Goal: Task Accomplishment & Management: Complete application form

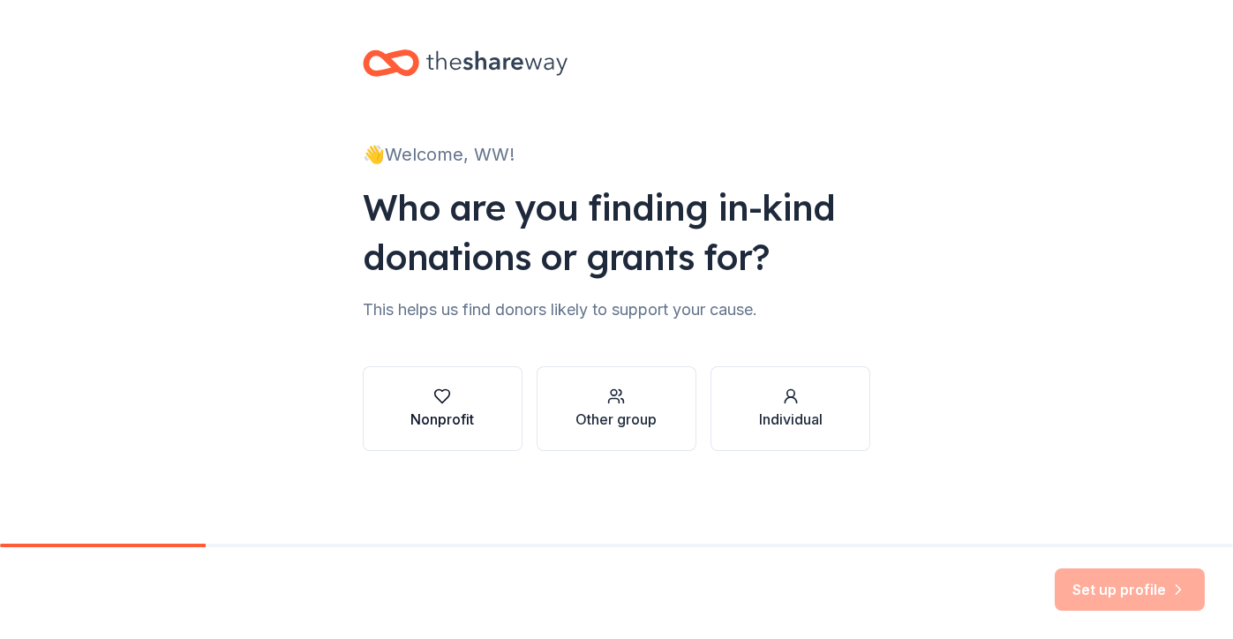
click at [471, 394] on div "button" at bounding box center [443, 397] width 64 height 18
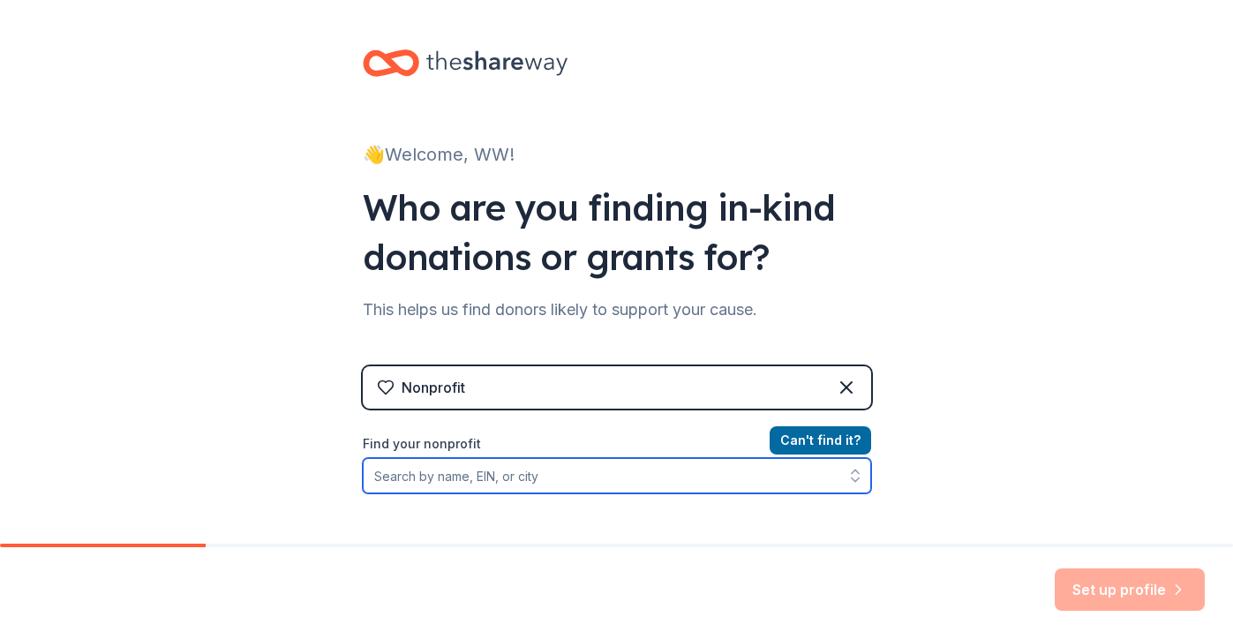
paste input "[US_EMPLOYER_IDENTIFICATION_NUMBER]"
type input "[US_EMPLOYER_IDENTIFICATION_NUMBER]"
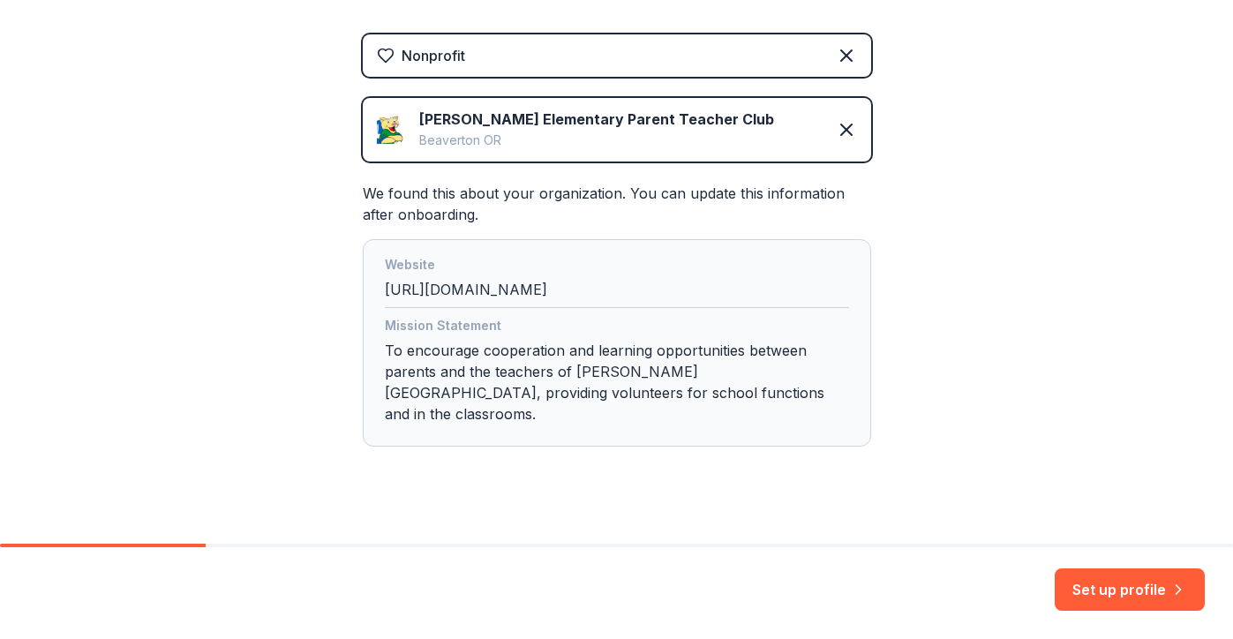
scroll to position [334, 0]
click at [1110, 588] on button "Set up profile" at bounding box center [1130, 590] width 150 height 42
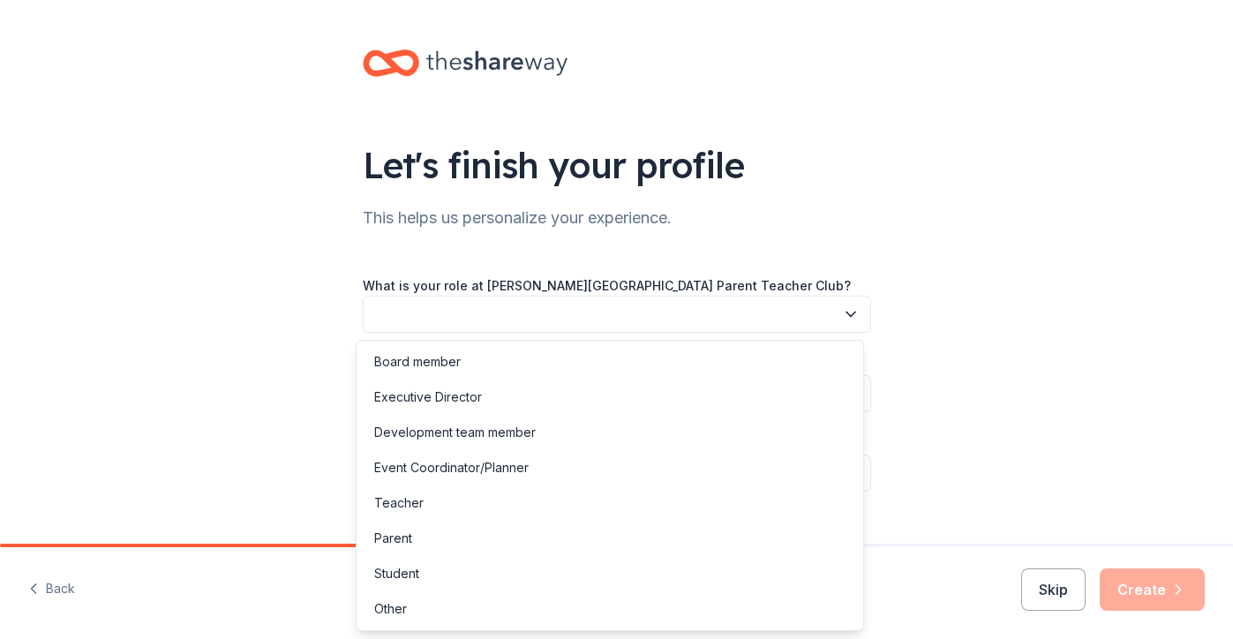
click at [523, 306] on button "button" at bounding box center [617, 314] width 508 height 37
click at [412, 544] on div "Parent" at bounding box center [610, 538] width 500 height 35
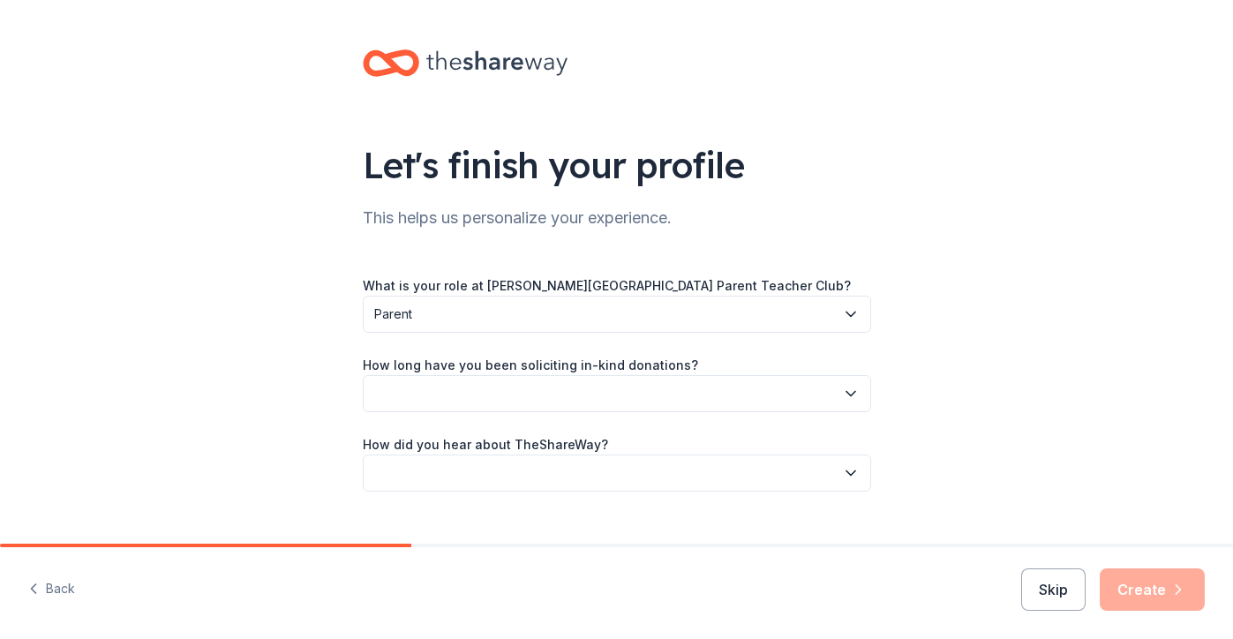
click at [463, 395] on button "button" at bounding box center [617, 393] width 508 height 37
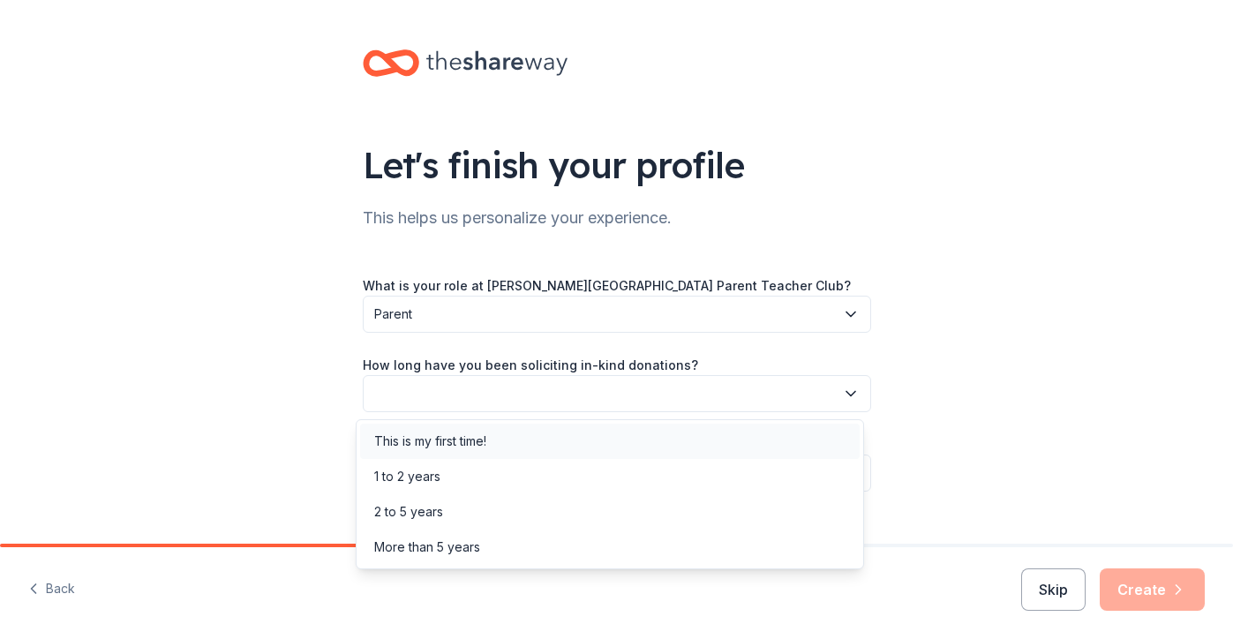
click at [470, 444] on div "This is my first time!" at bounding box center [430, 441] width 112 height 21
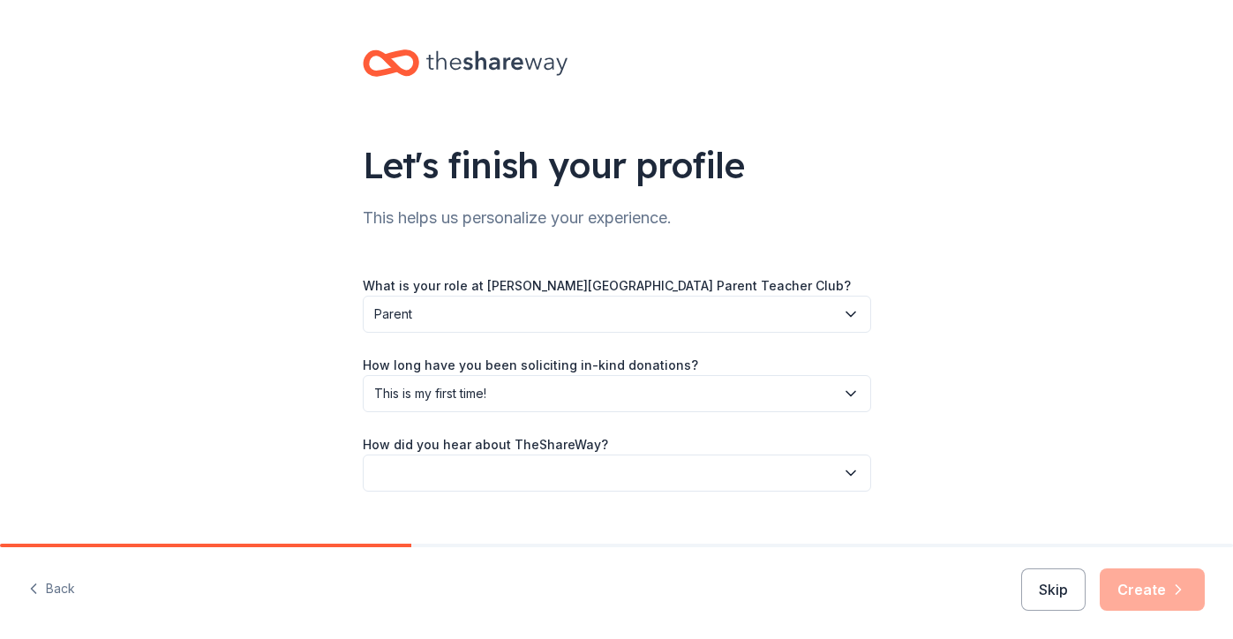
click at [470, 469] on button "button" at bounding box center [617, 473] width 508 height 37
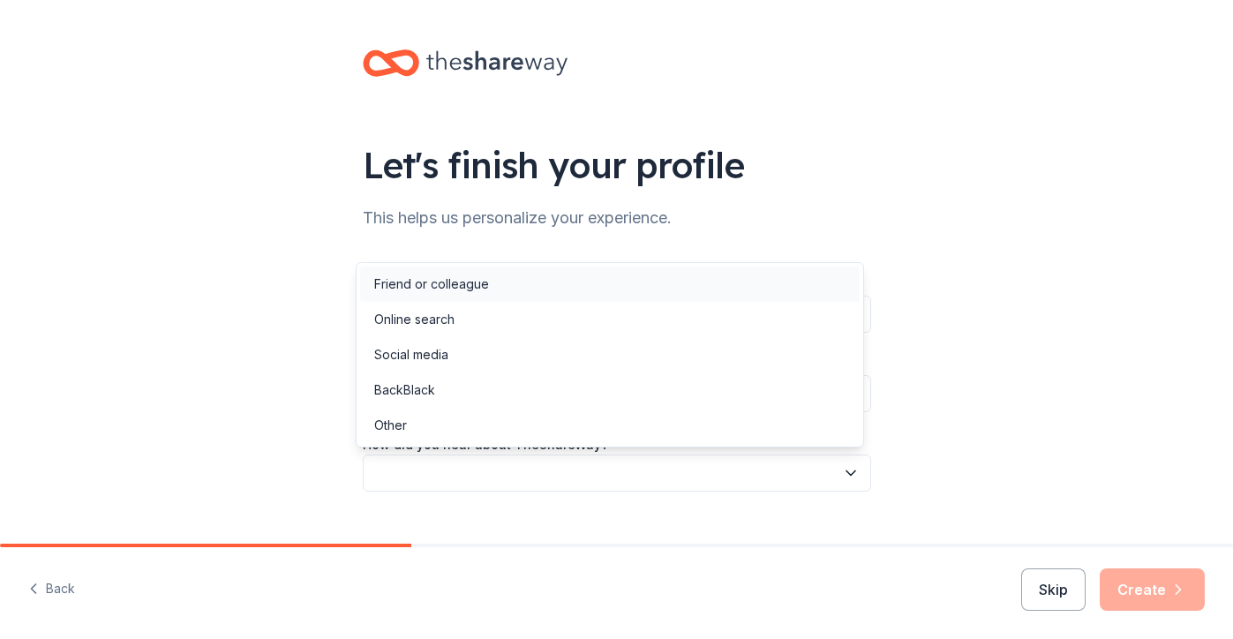
click at [446, 277] on div "Friend or colleague" at bounding box center [431, 284] width 115 height 21
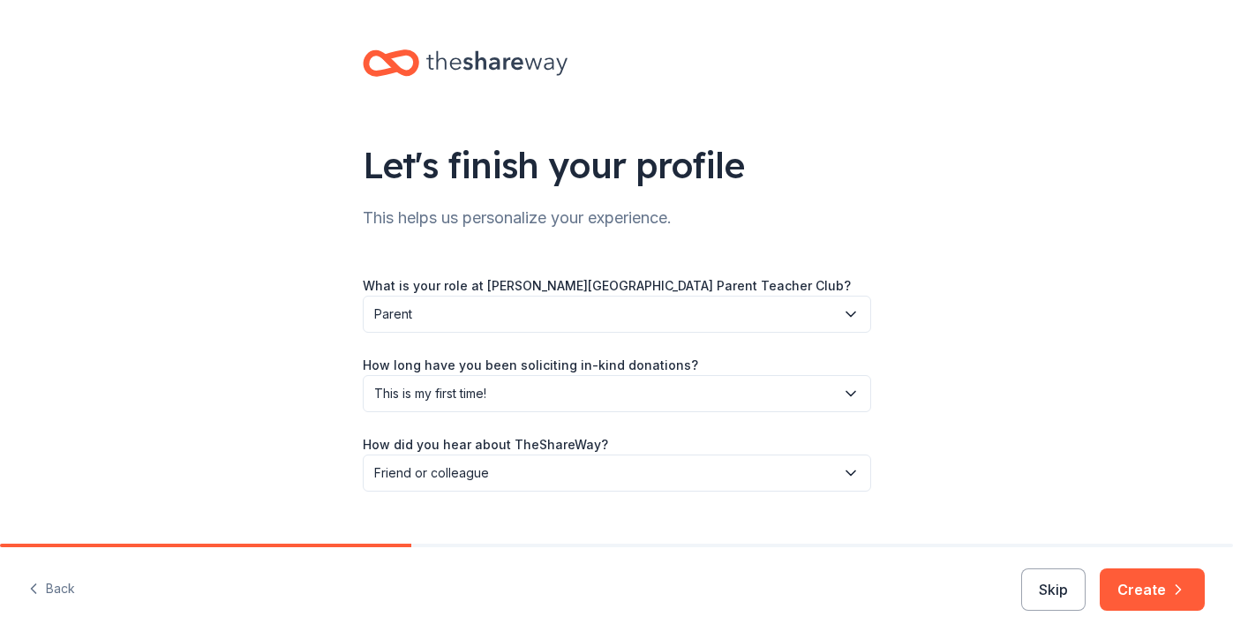
click at [997, 441] on div "Let's finish your profile This helps us personalize your experience. What is yo…" at bounding box center [616, 288] width 1233 height 576
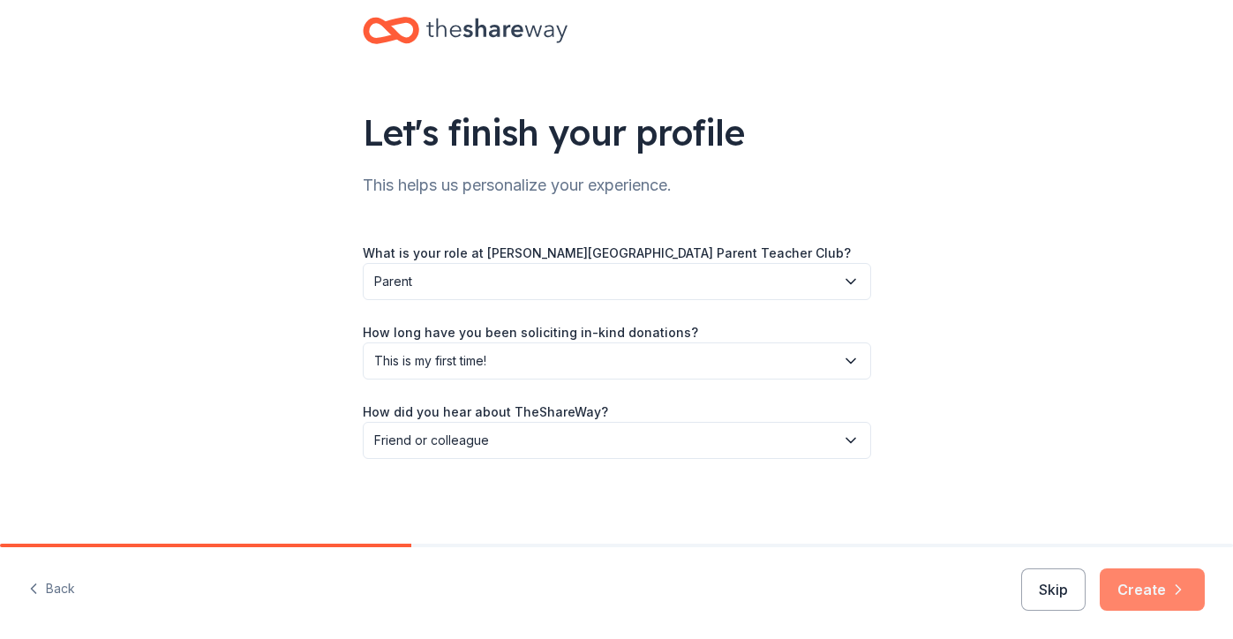
click at [1128, 596] on button "Create" at bounding box center [1152, 590] width 105 height 42
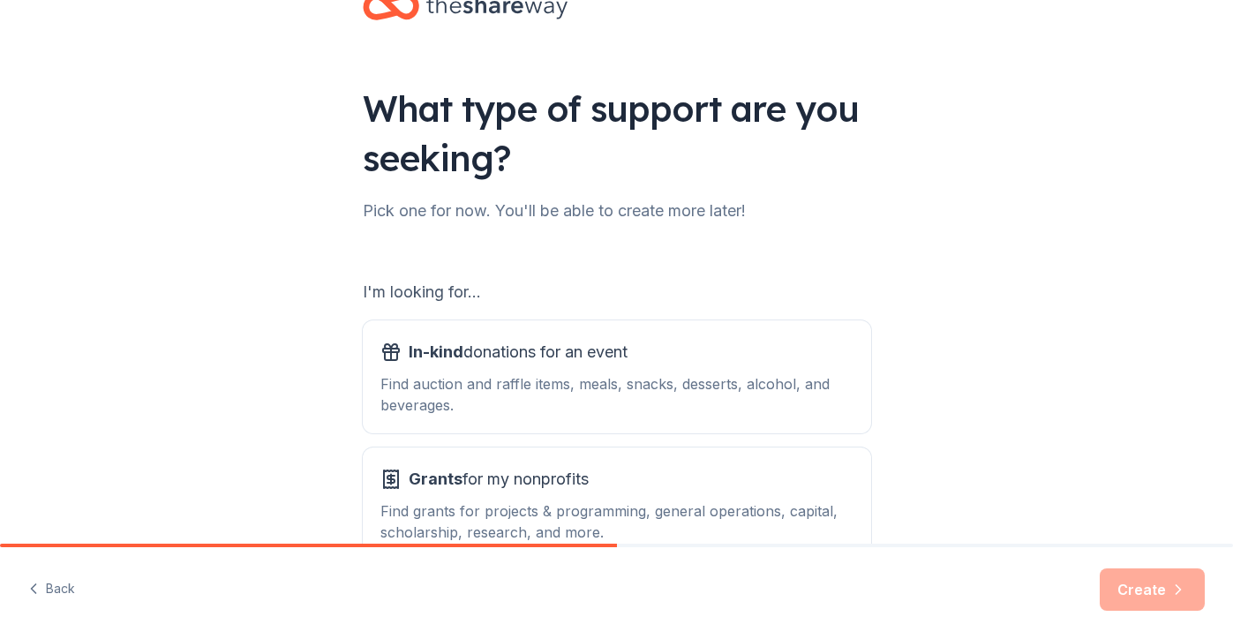
scroll to position [118, 0]
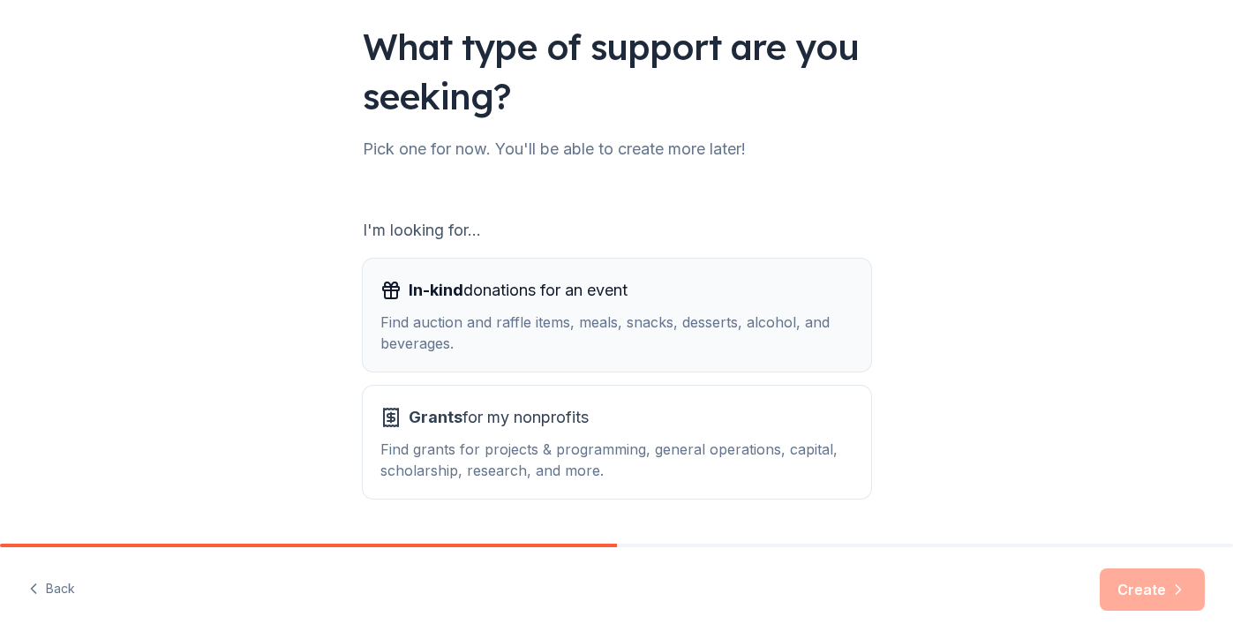
click at [526, 295] on span "In-kind donations for an event" at bounding box center [518, 290] width 219 height 28
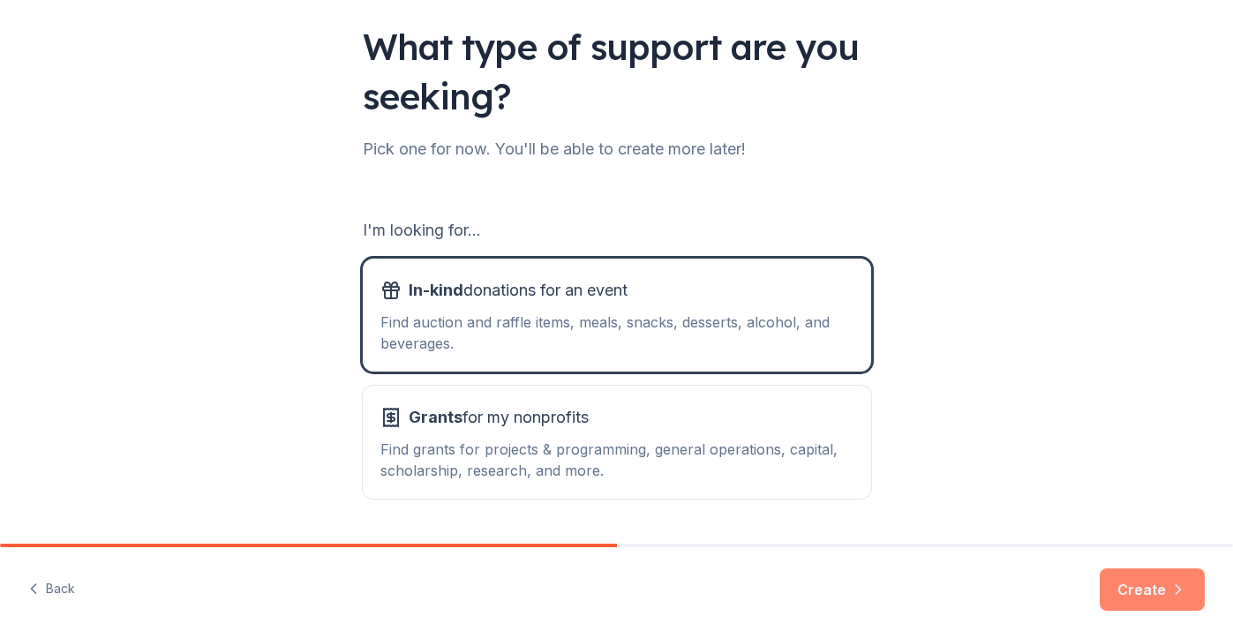
click at [1139, 585] on button "Create" at bounding box center [1152, 590] width 105 height 42
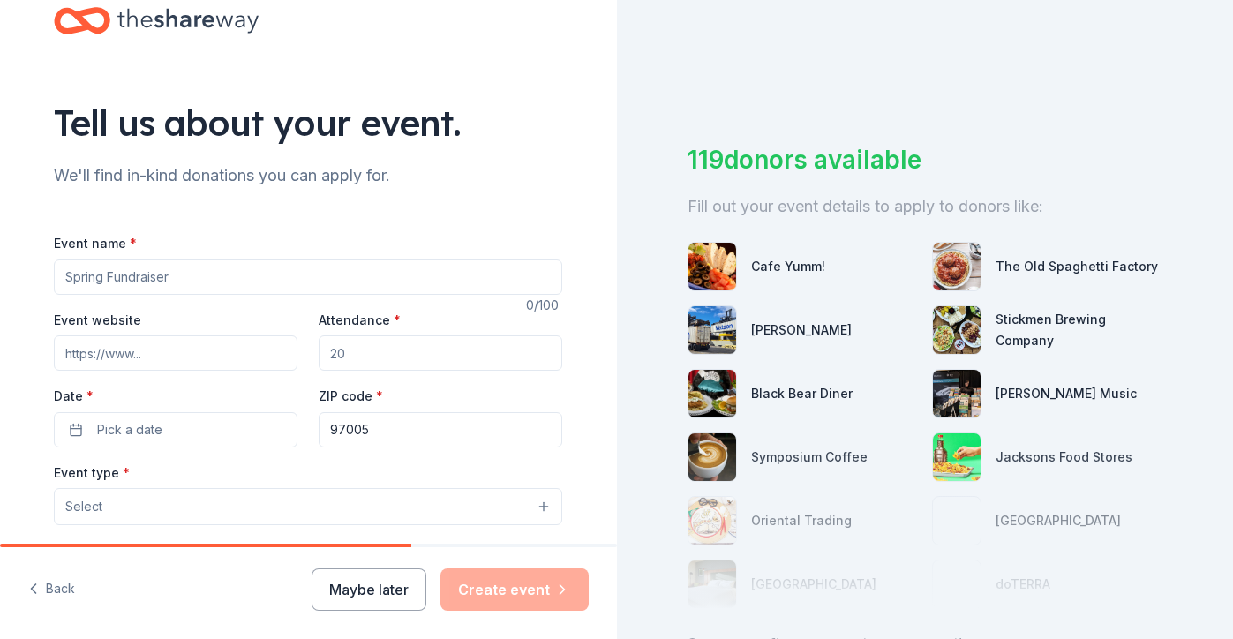
scroll to position [53, 0]
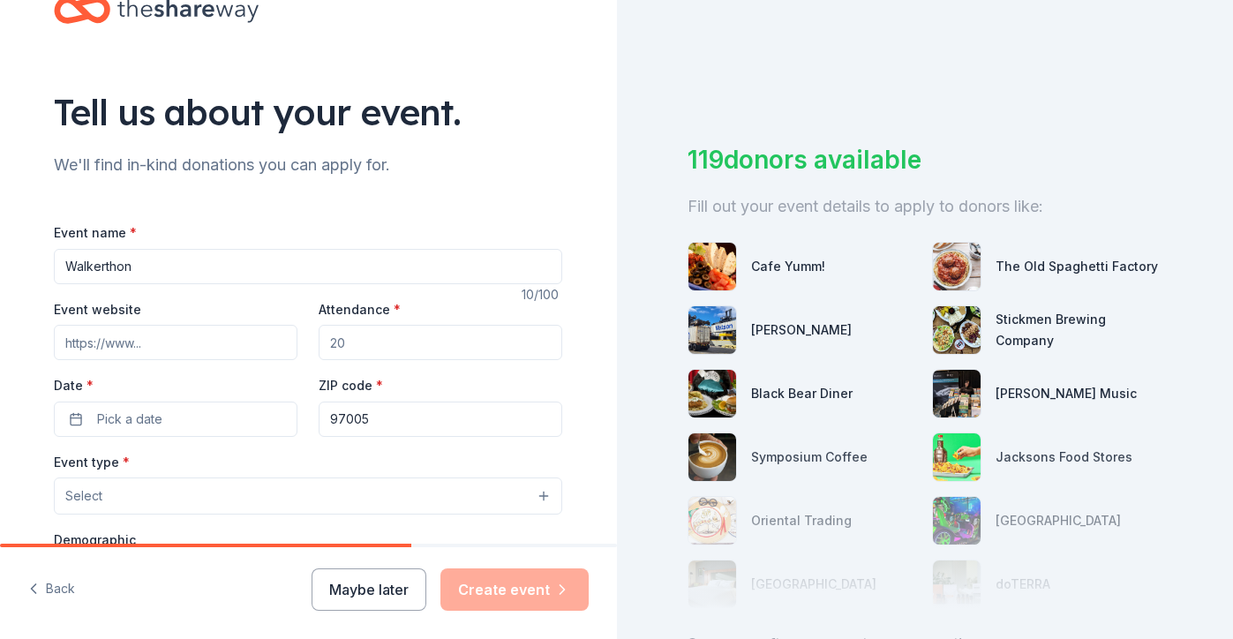
type input "Walkerthon"
click at [361, 335] on input "Attendance *" at bounding box center [441, 342] width 244 height 35
type input "640"
click at [169, 426] on button "Pick a date" at bounding box center [176, 419] width 244 height 35
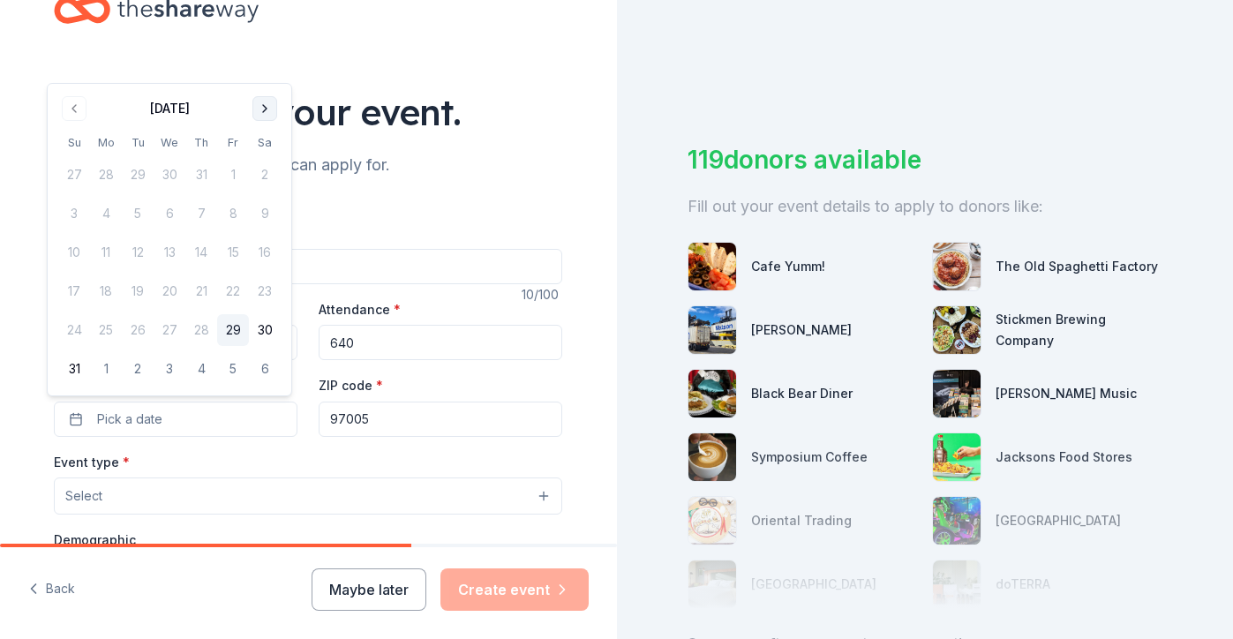
click at [257, 109] on button "Go to next month" at bounding box center [264, 108] width 25 height 25
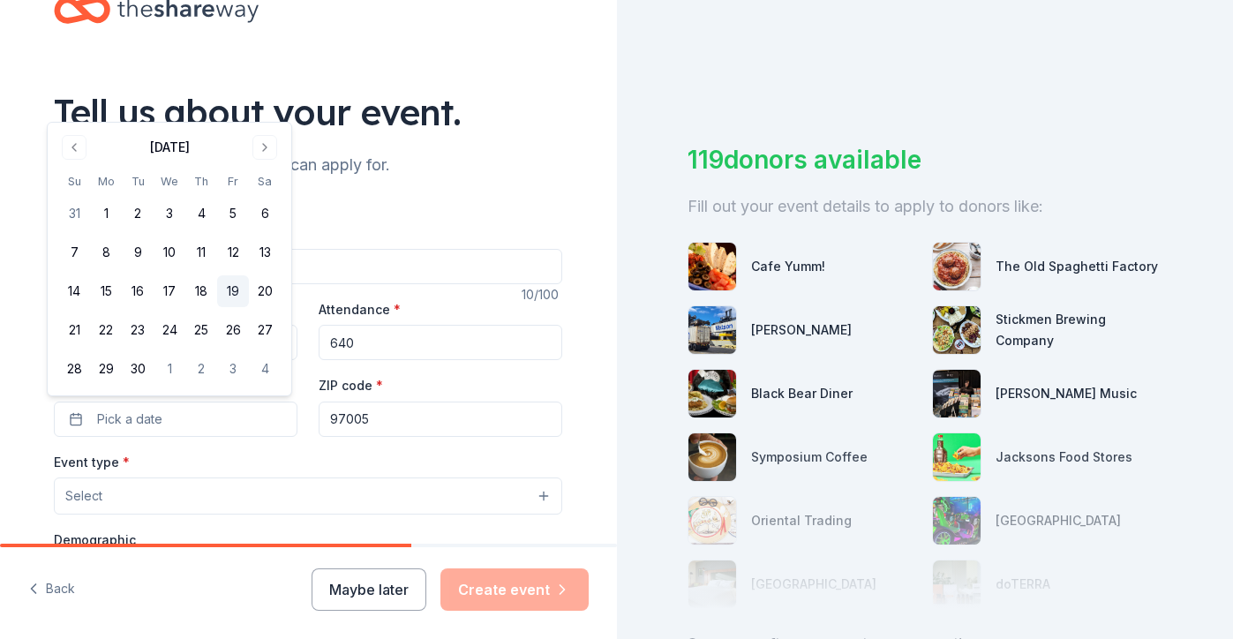
click at [235, 288] on button "19" at bounding box center [233, 291] width 32 height 32
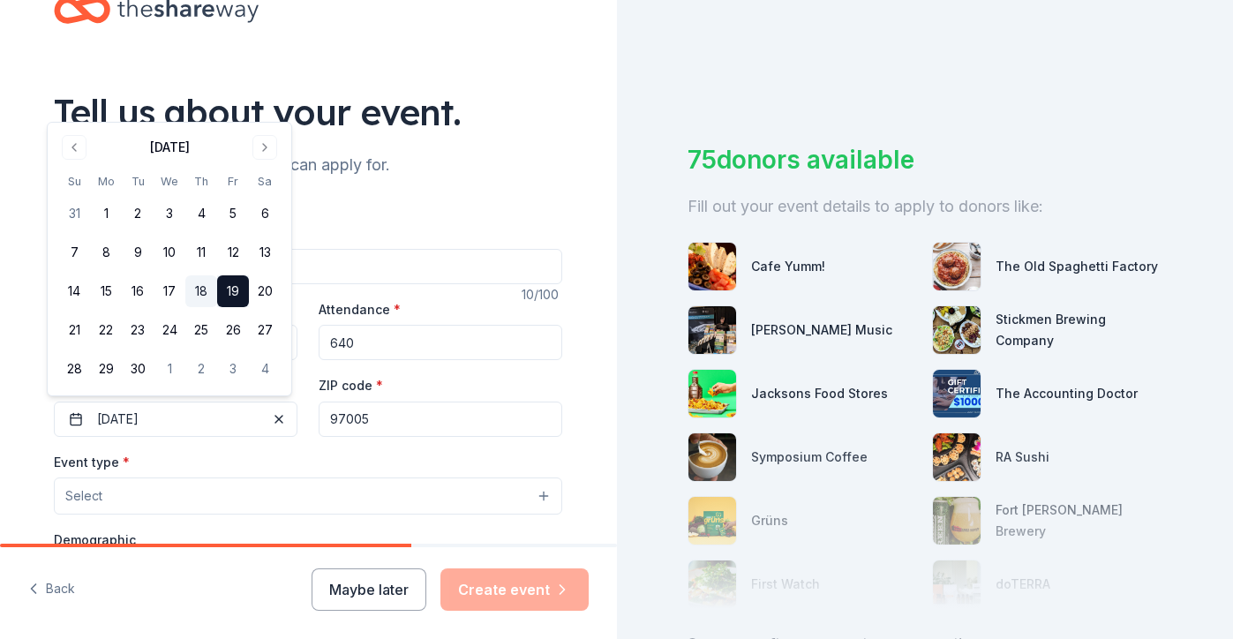
click at [204, 289] on button "18" at bounding box center [201, 291] width 32 height 32
click at [328, 383] on label "ZIP code *" at bounding box center [351, 386] width 64 height 18
click at [328, 402] on input "97005" at bounding box center [441, 419] width 244 height 35
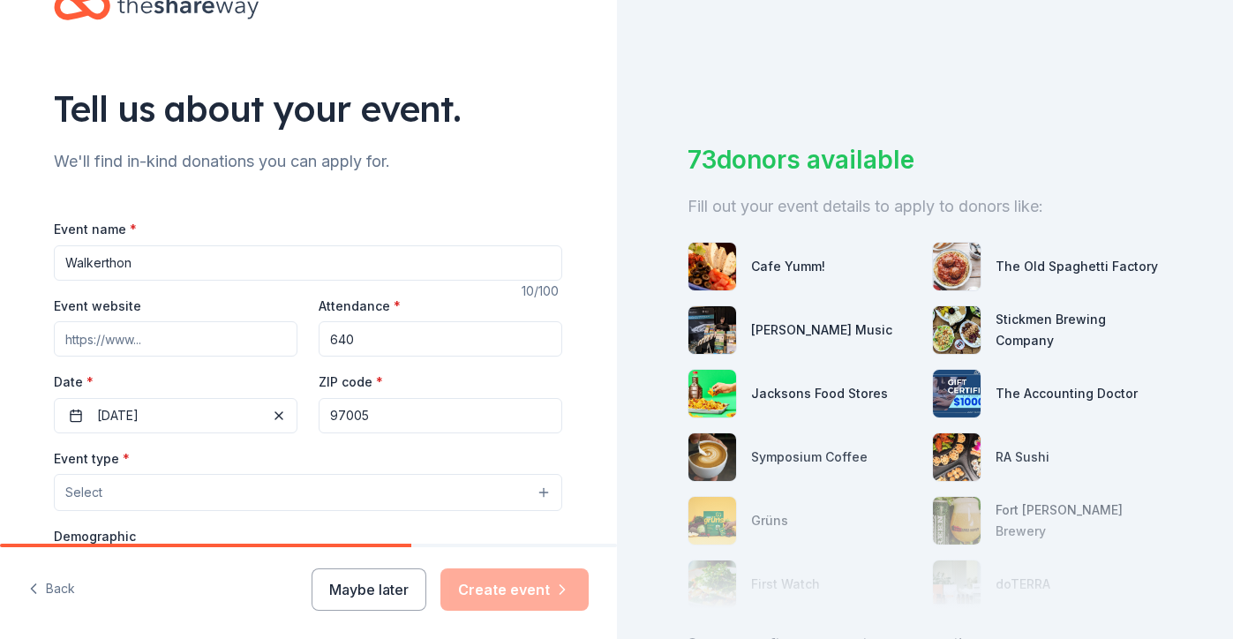
scroll to position [60, 0]
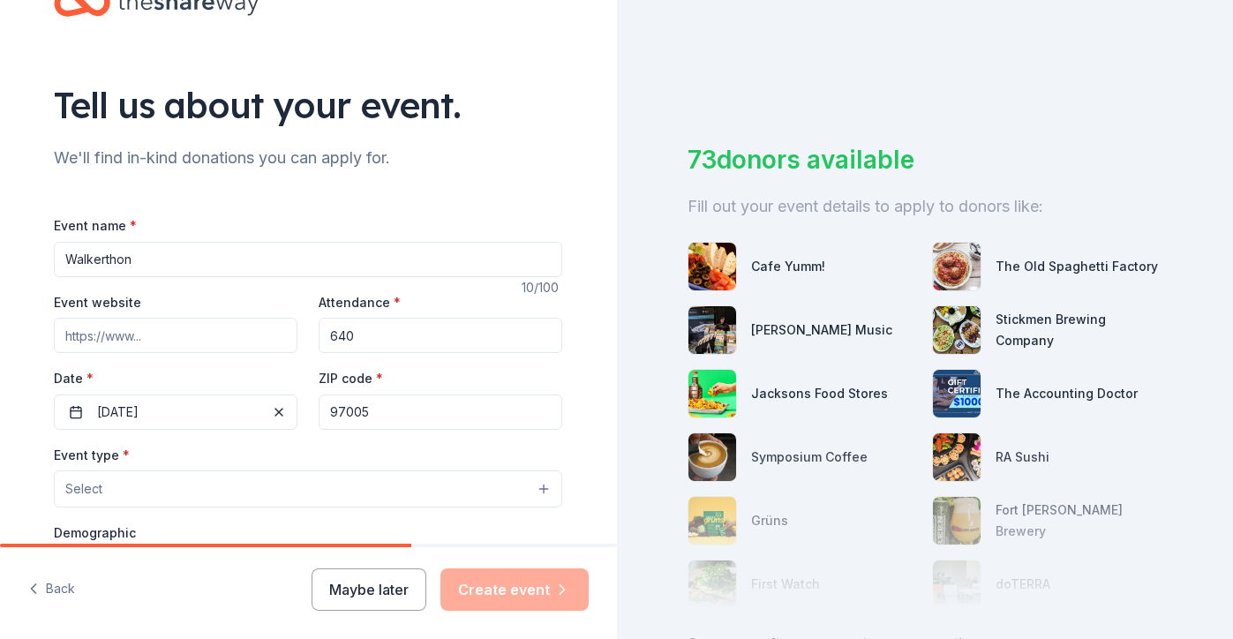
click at [101, 492] on button "Select" at bounding box center [308, 489] width 508 height 37
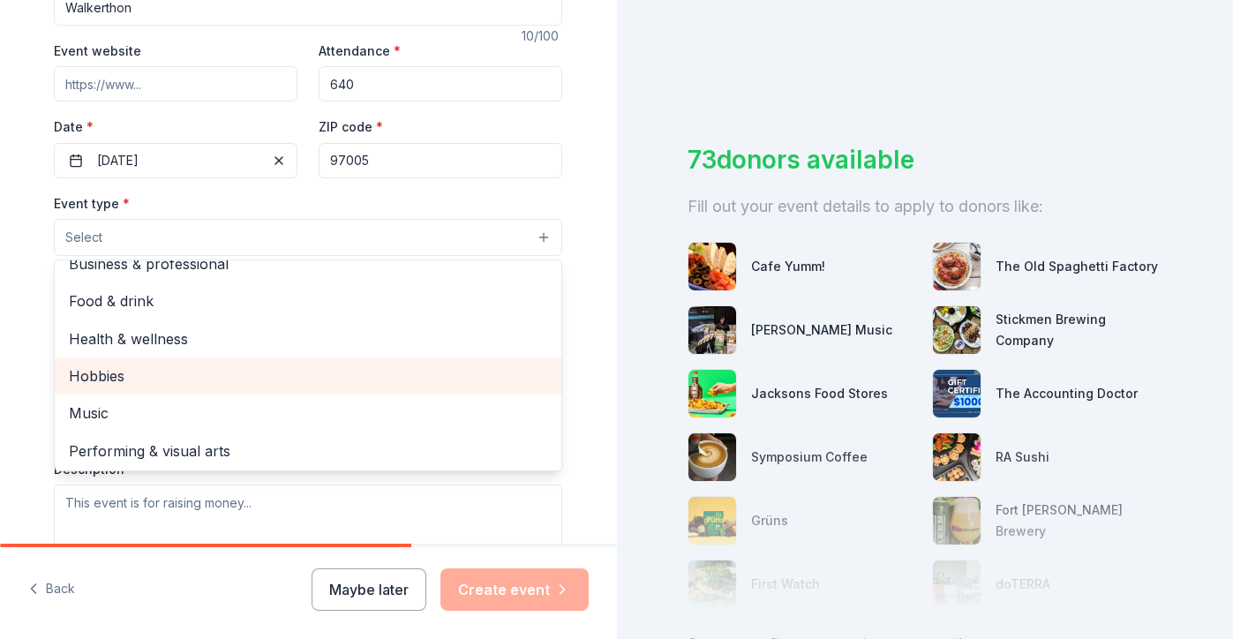
scroll to position [337, 0]
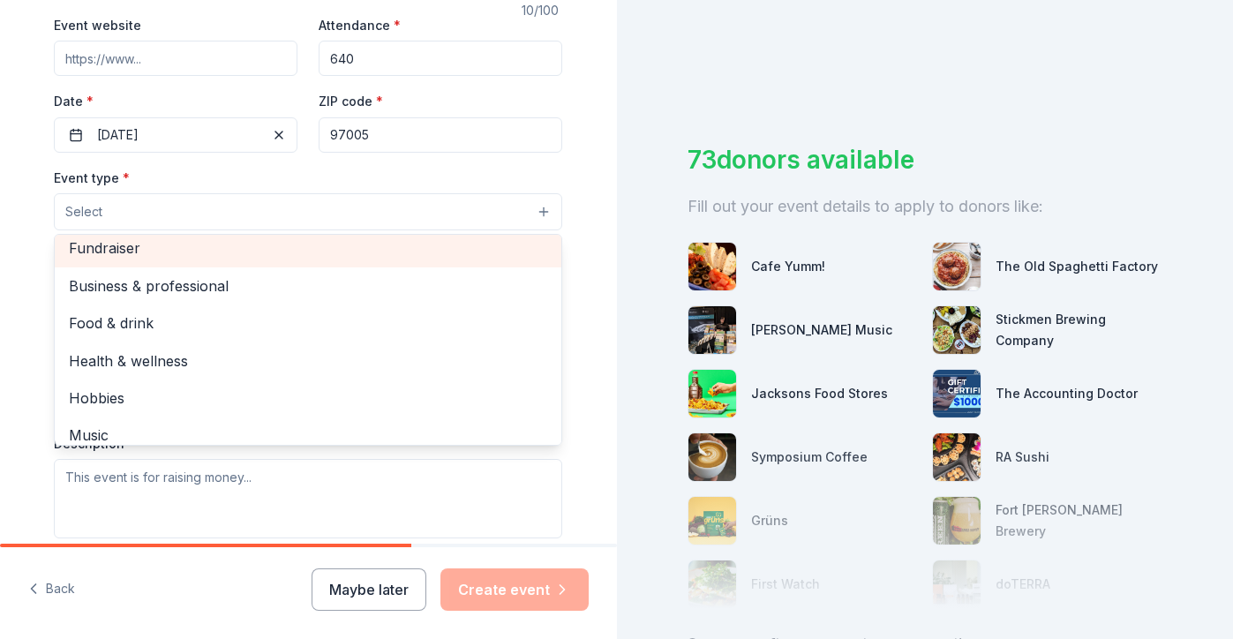
click at [97, 252] on span "Fundraiser" at bounding box center [308, 248] width 478 height 23
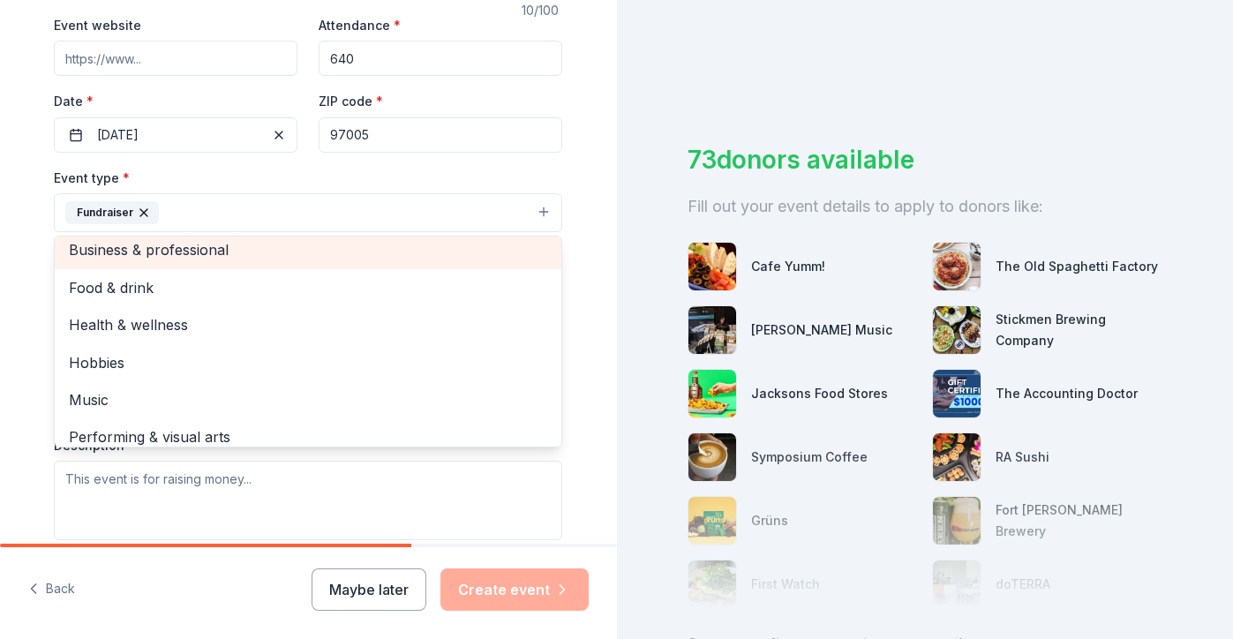
scroll to position [4, 0]
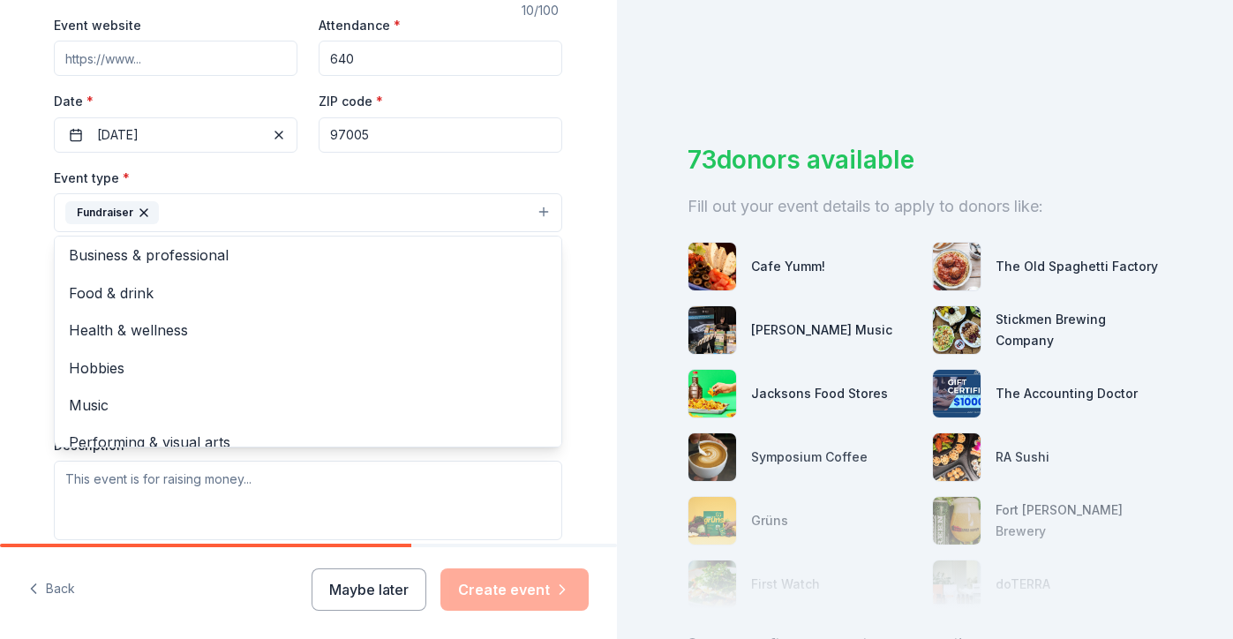
click at [26, 226] on div "Tell us about your event. We'll find in-kind donations you can apply for. Event…" at bounding box center [308, 251] width 565 height 1177
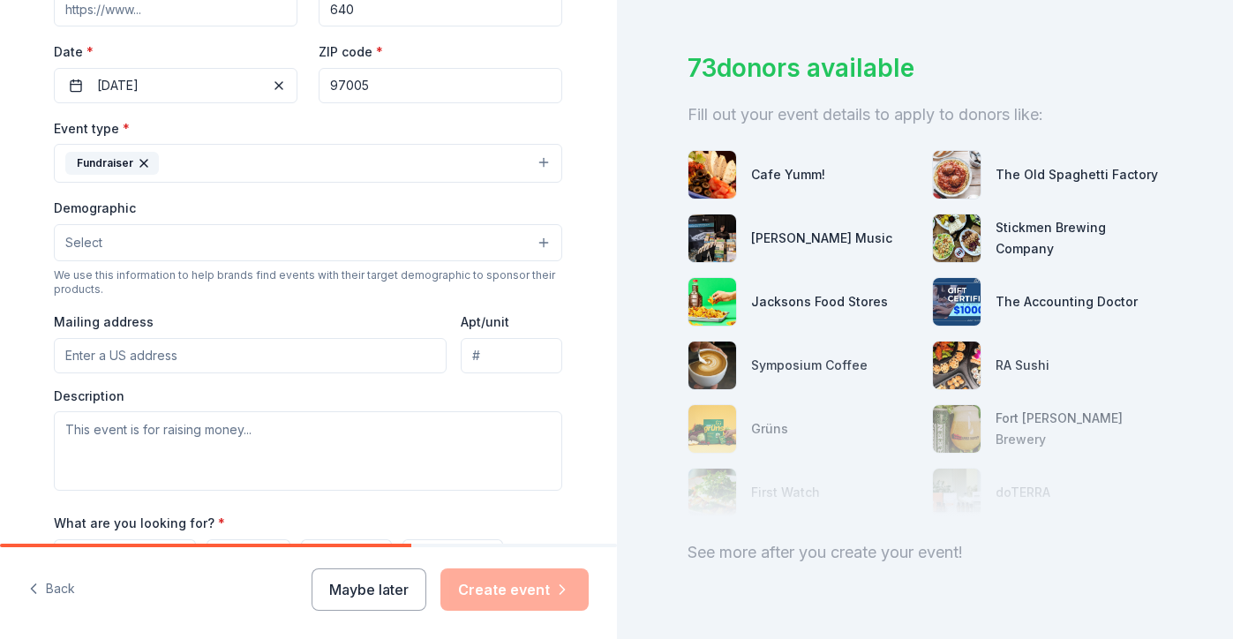
scroll to position [102, 0]
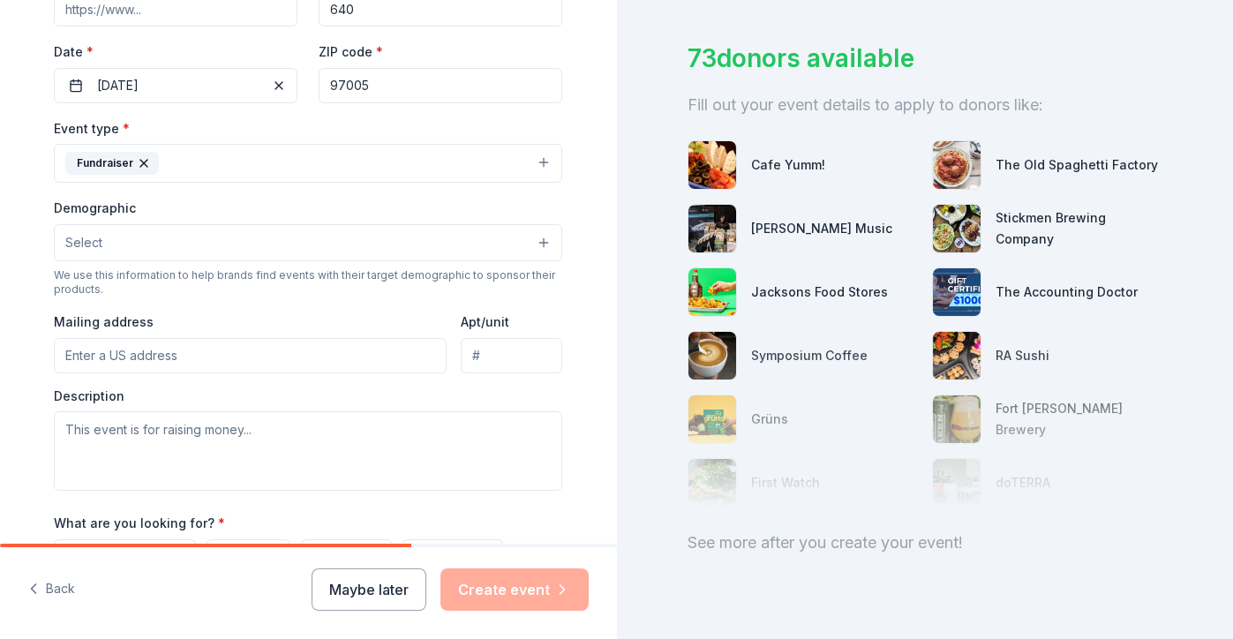
click at [164, 241] on button "Select" at bounding box center [308, 242] width 508 height 37
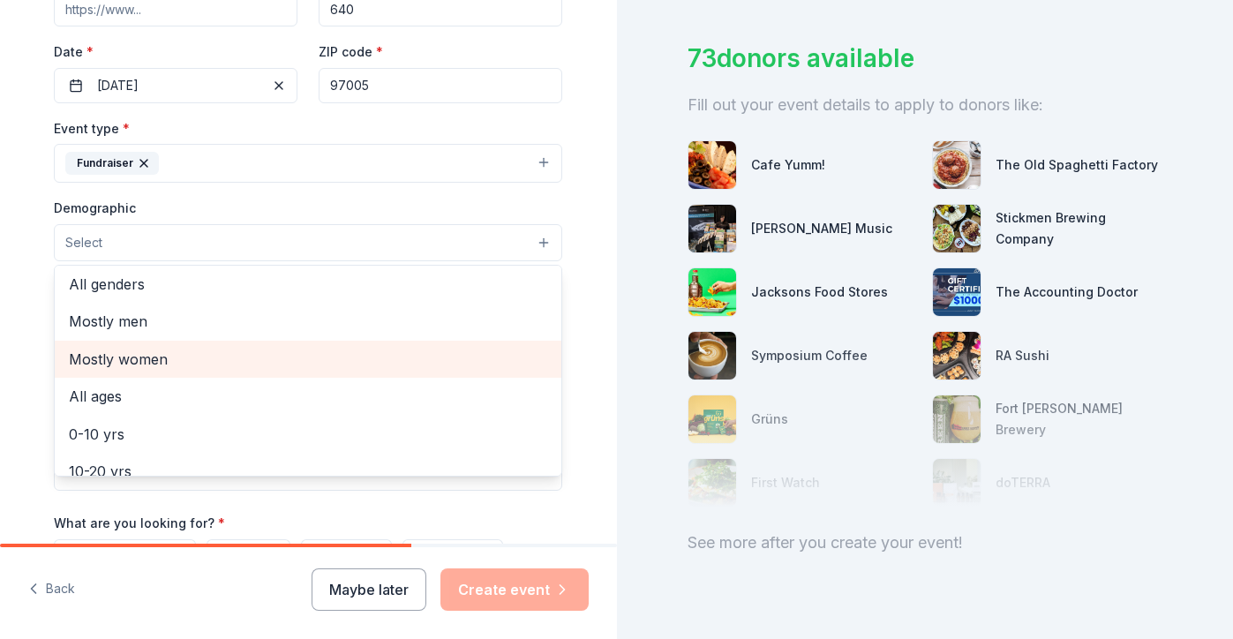
scroll to position [7, 0]
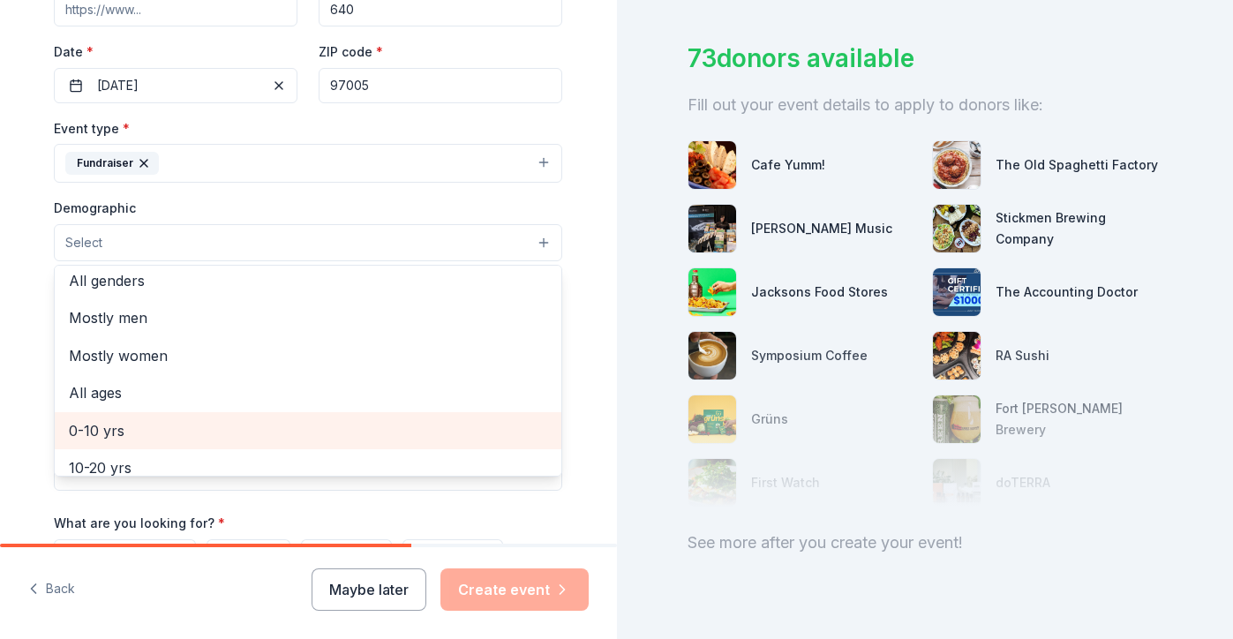
click at [136, 432] on span "0-10 yrs" at bounding box center [308, 430] width 478 height 23
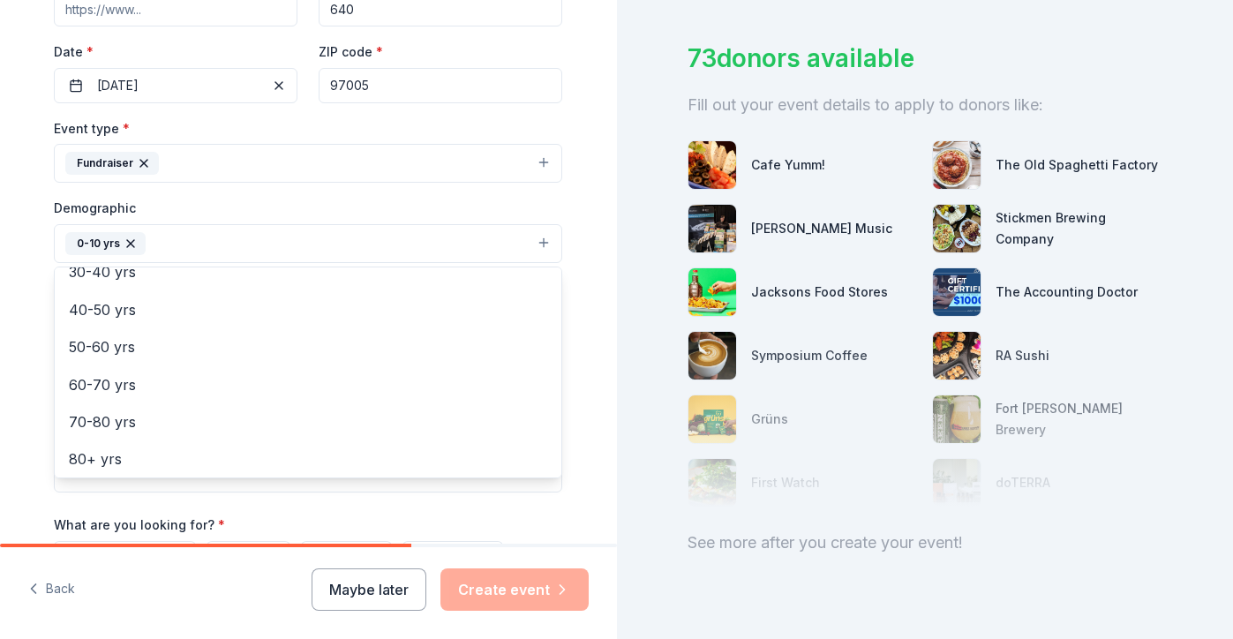
scroll to position [532, 0]
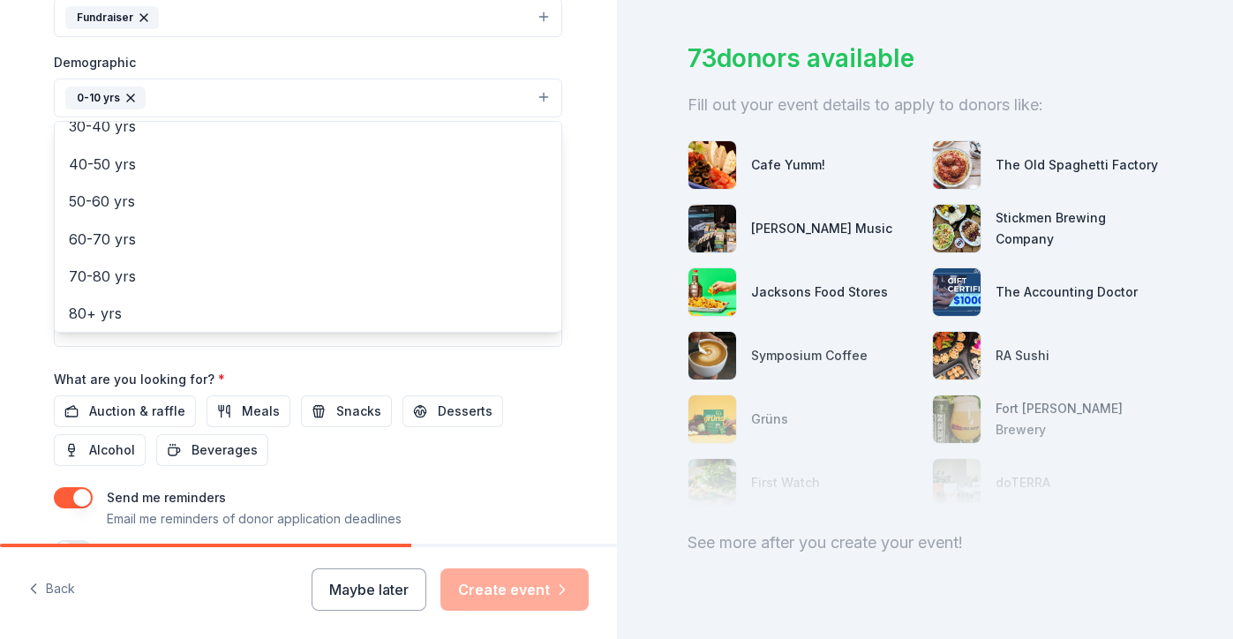
click at [281, 365] on div "Event name * Walkerthon 10 /100 Event website Attendance * 640 Date * [DATE] ZI…" at bounding box center [308, 151] width 508 height 819
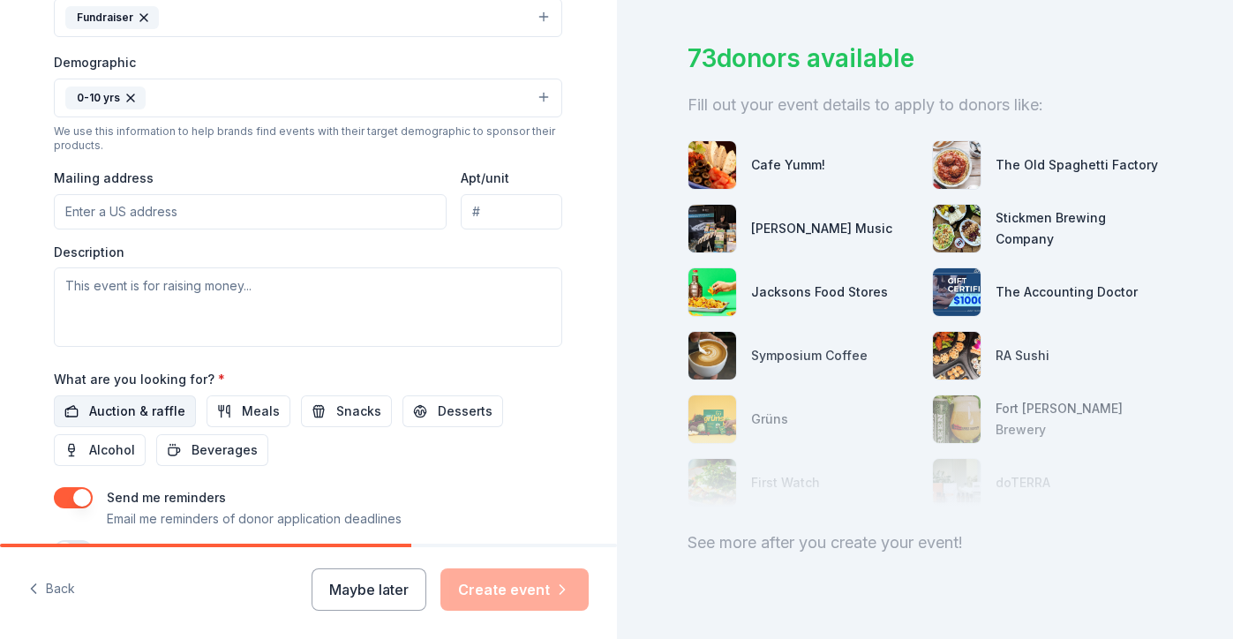
click at [139, 415] on span "Auction & raffle" at bounding box center [137, 411] width 96 height 21
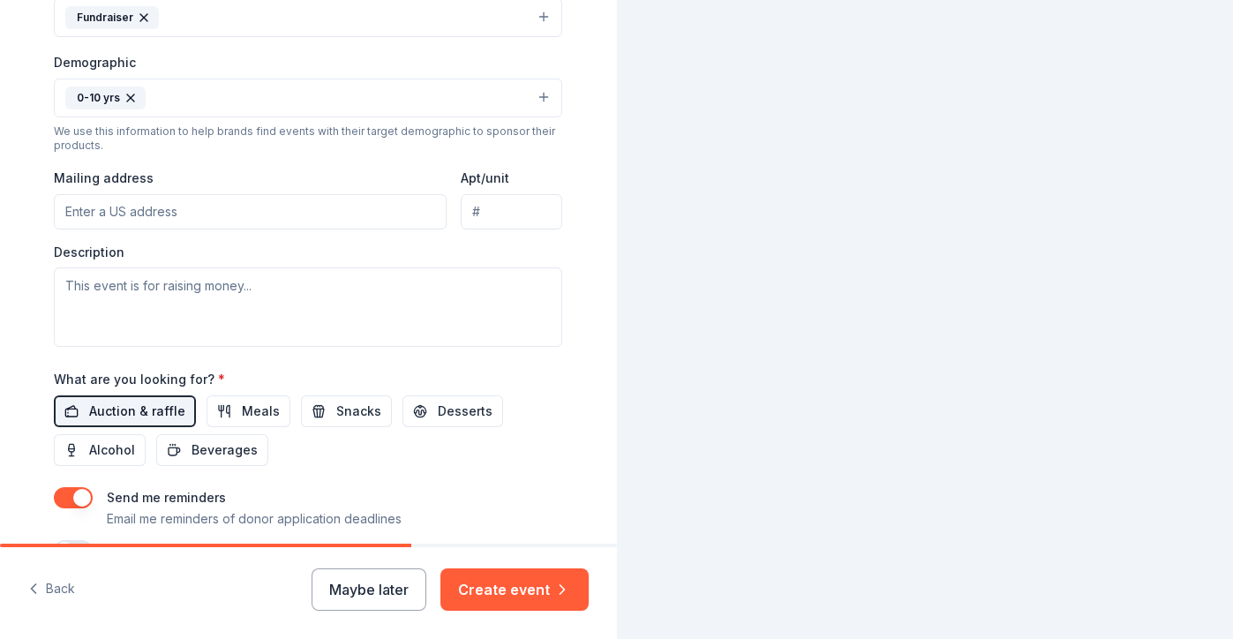
scroll to position [0, 0]
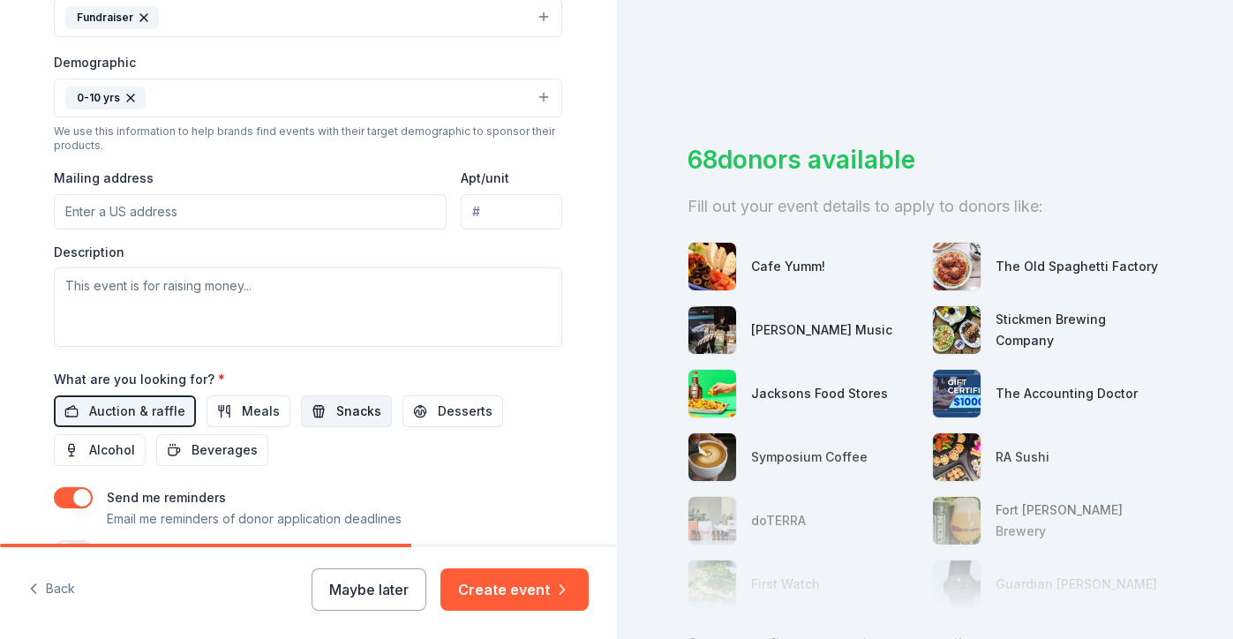
click at [336, 412] on span "Snacks" at bounding box center [358, 411] width 45 height 21
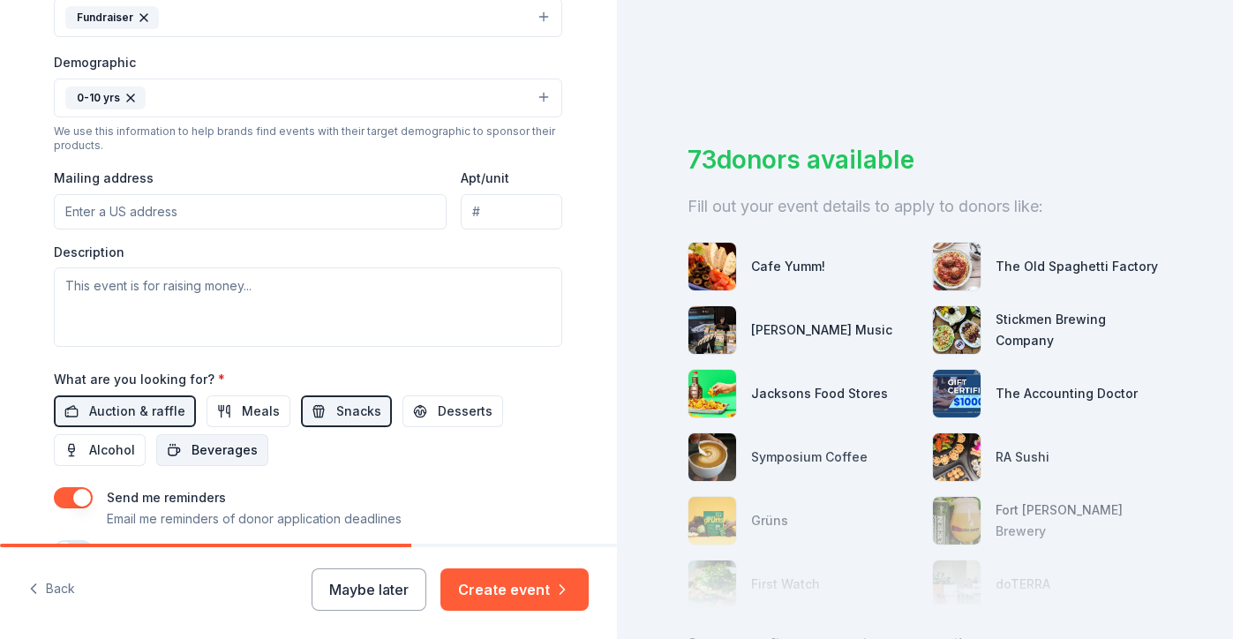
drag, startPoint x: 206, startPoint y: 438, endPoint x: 213, endPoint y: 446, distance: 10.6
click at [205, 440] on span "Beverages" at bounding box center [225, 450] width 66 height 21
click at [262, 411] on span "Meals" at bounding box center [261, 411] width 38 height 21
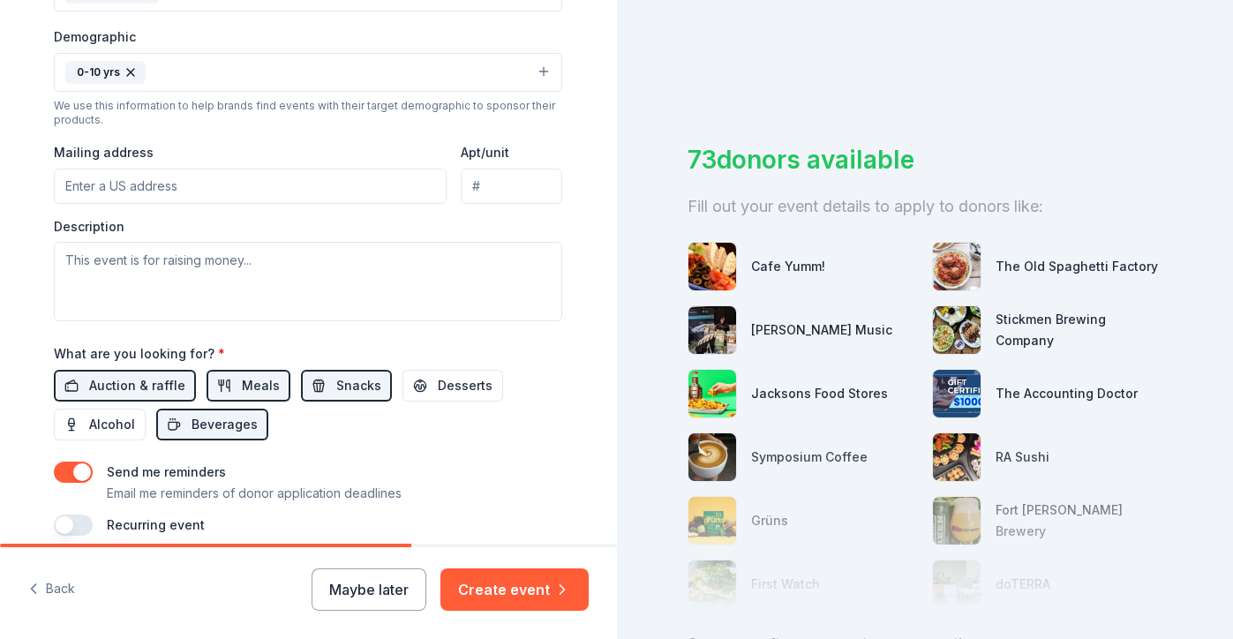
scroll to position [614, 0]
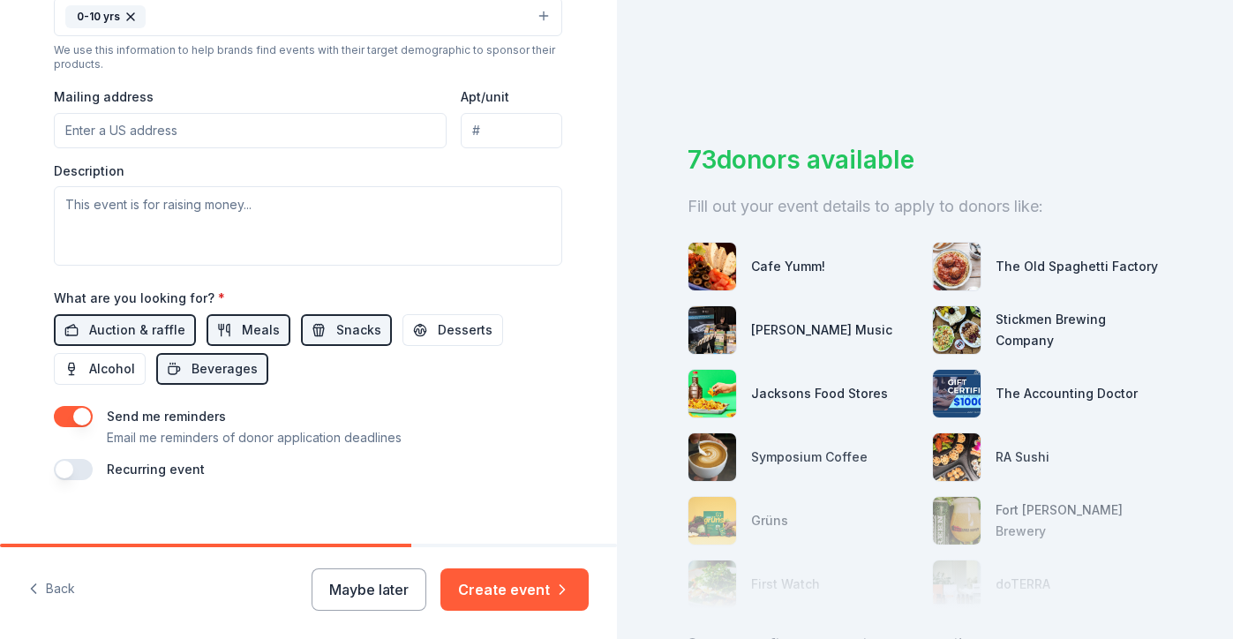
click at [76, 474] on button "button" at bounding box center [73, 469] width 39 height 21
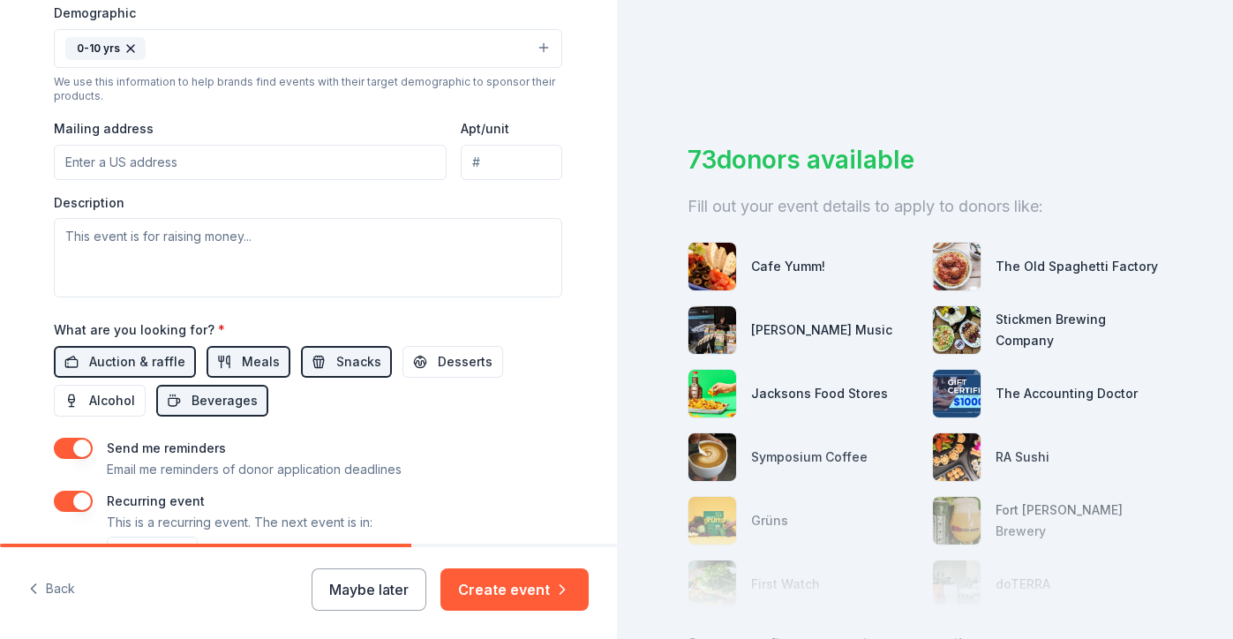
scroll to position [550, 0]
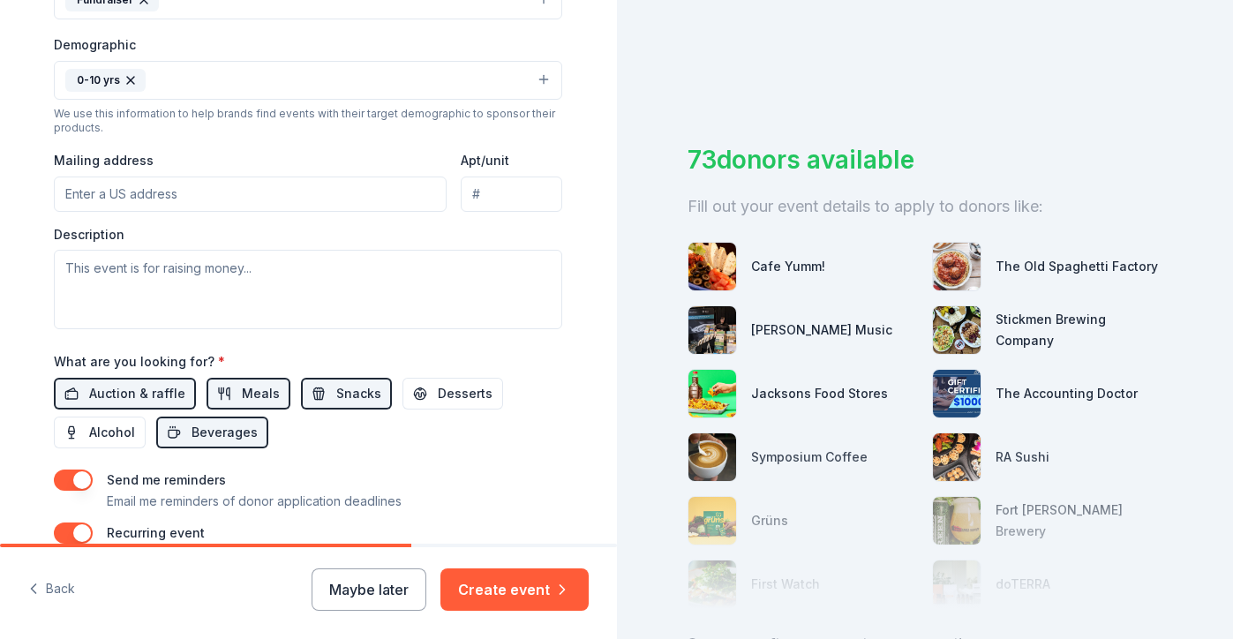
paste input "[STREET_ADDRESS]"
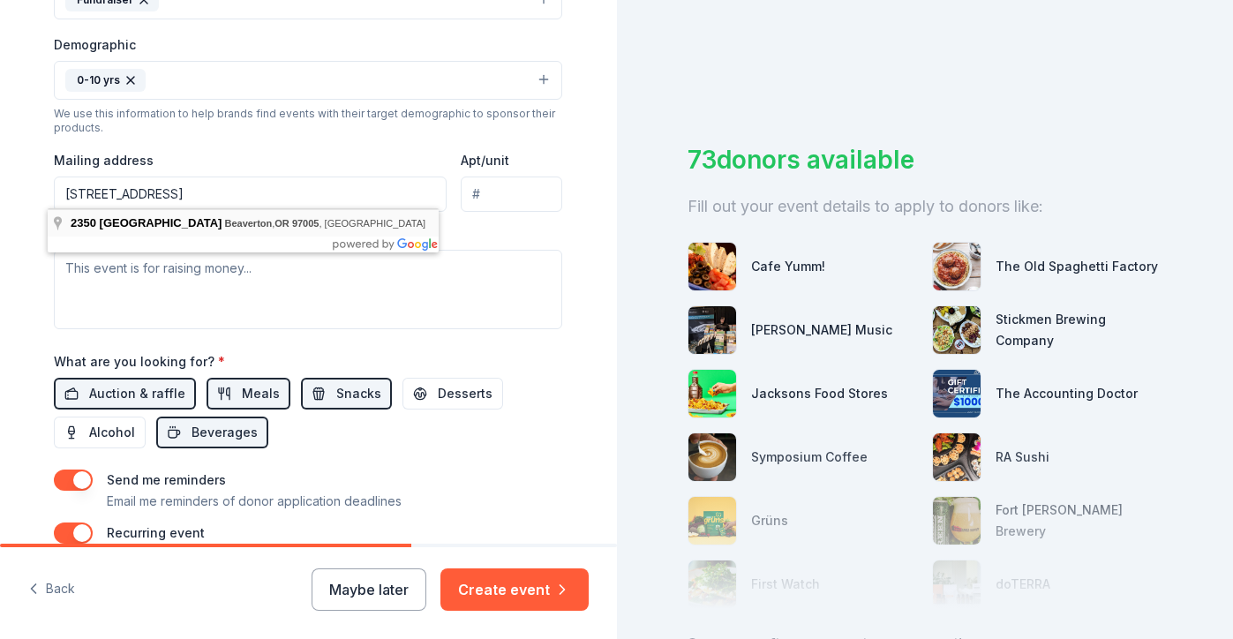
type input "[STREET_ADDRESS]"
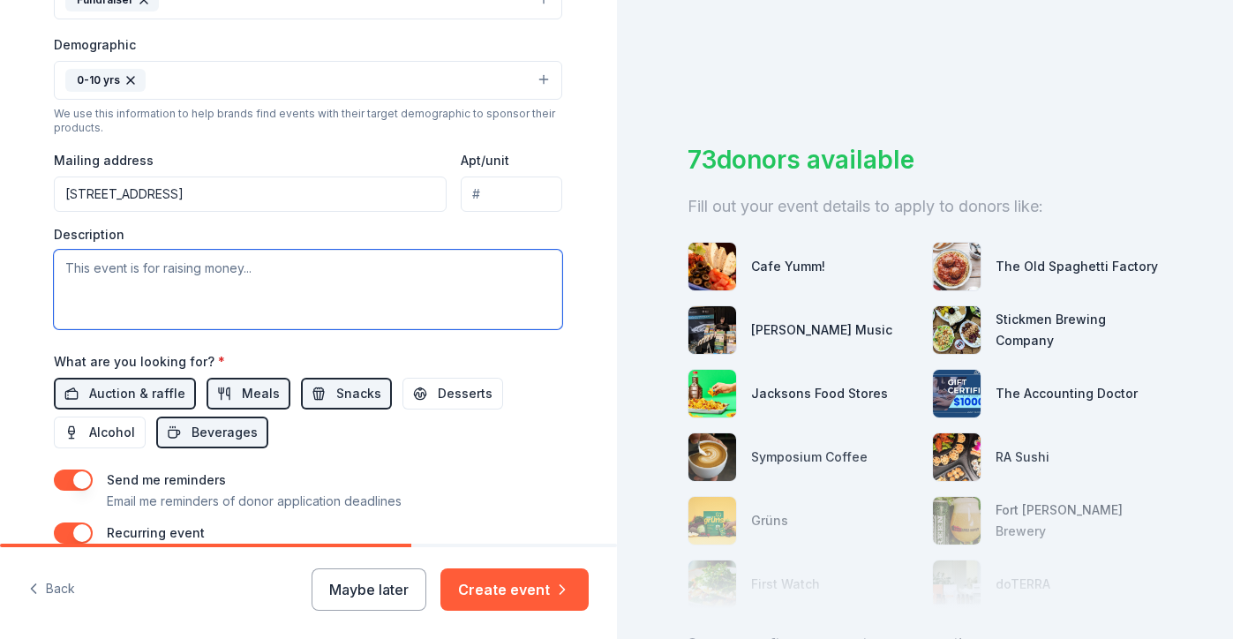
click at [146, 267] on textarea at bounding box center [308, 289] width 508 height 79
paste textarea "I'm working on behalf of [PERSON_NAME] Elementary to collect donations as we pr…"
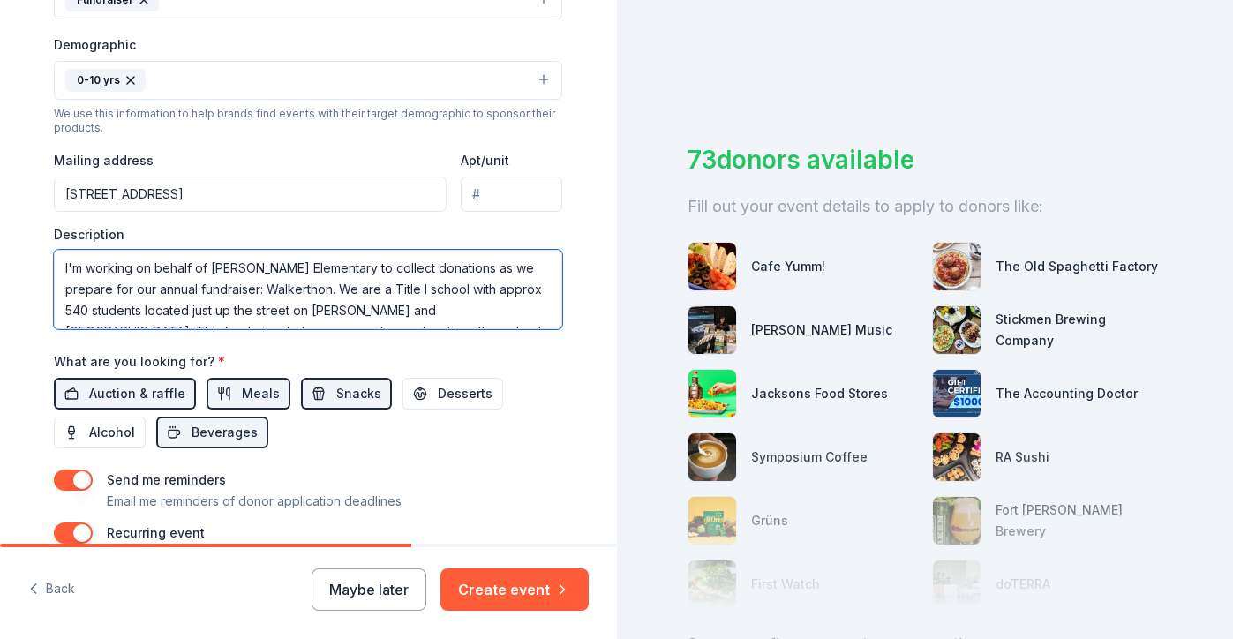
scroll to position [377, 0]
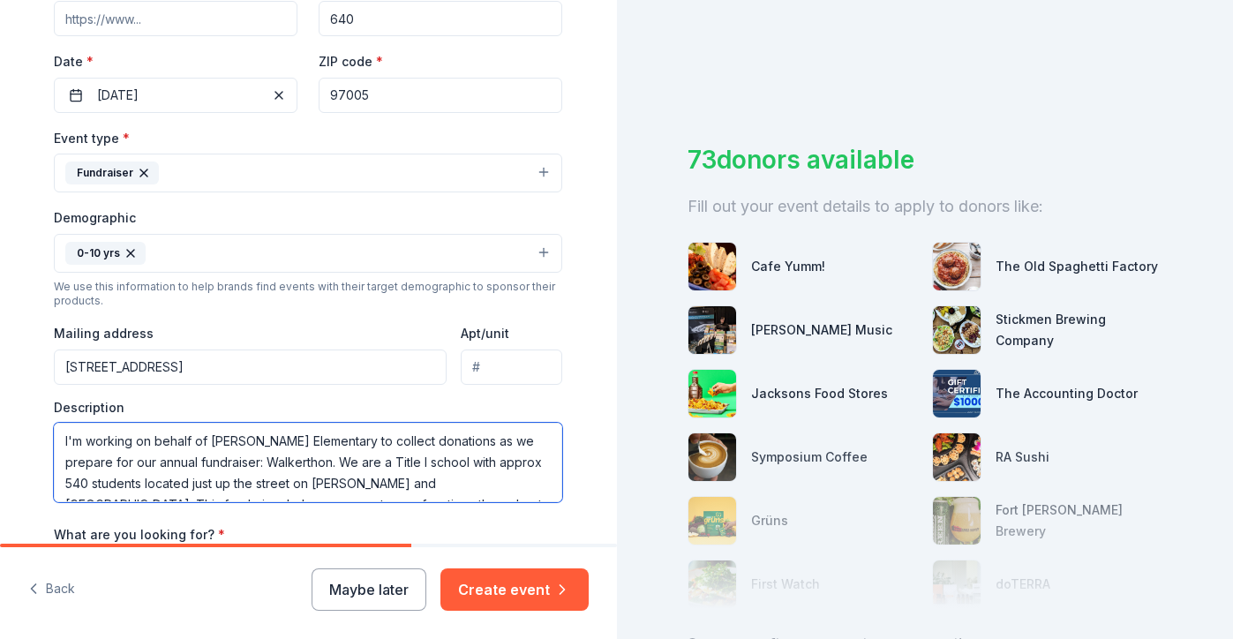
drag, startPoint x: 62, startPoint y: 441, endPoint x: 0, endPoint y: 441, distance: 61.8
click at [0, 441] on div "Tell us about your event. We'll find in-kind donations you can apply for. Event…" at bounding box center [308, 244] width 617 height 1242
drag, startPoint x: 117, startPoint y: 460, endPoint x: 453, endPoint y: 438, distance: 336.2
click at [453, 438] on textarea "We are collecting donations on behalf of [PERSON_NAME] Elementary to collect do…" at bounding box center [308, 462] width 508 height 79
click at [148, 459] on textarea "We are collecting donations on behalf of [PERSON_NAME] Elementary as we prepare…" at bounding box center [308, 462] width 508 height 79
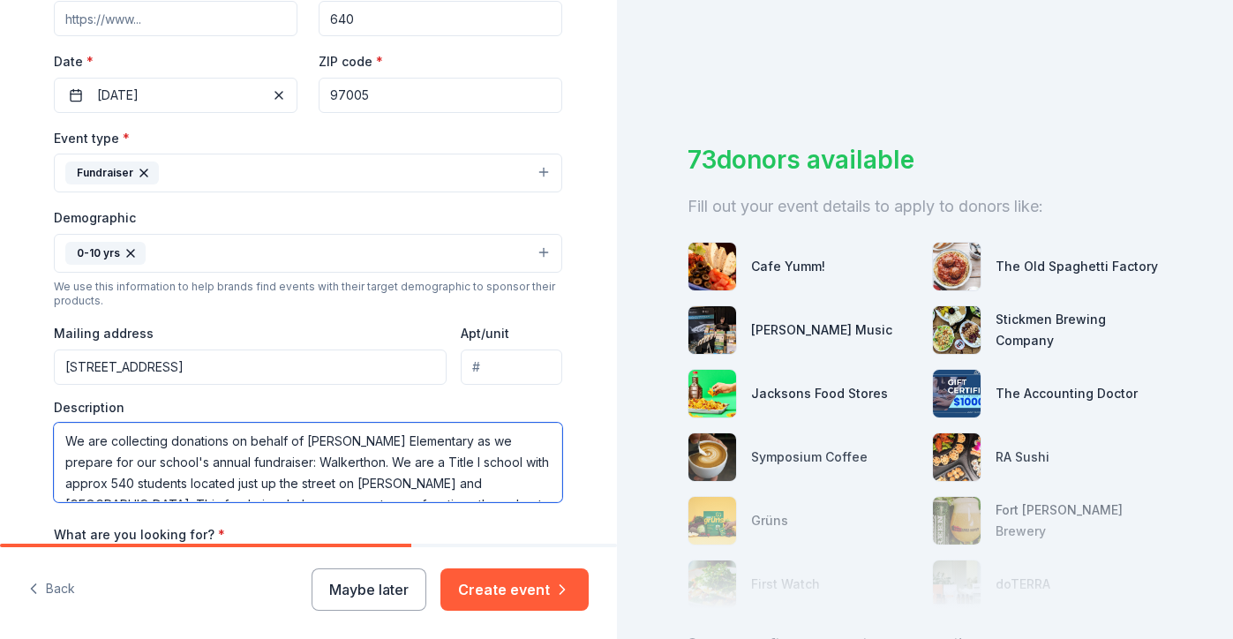
click at [457, 438] on textarea "We are collecting donations on behalf of [PERSON_NAME] Elementary as we prepare…" at bounding box center [308, 462] width 508 height 79
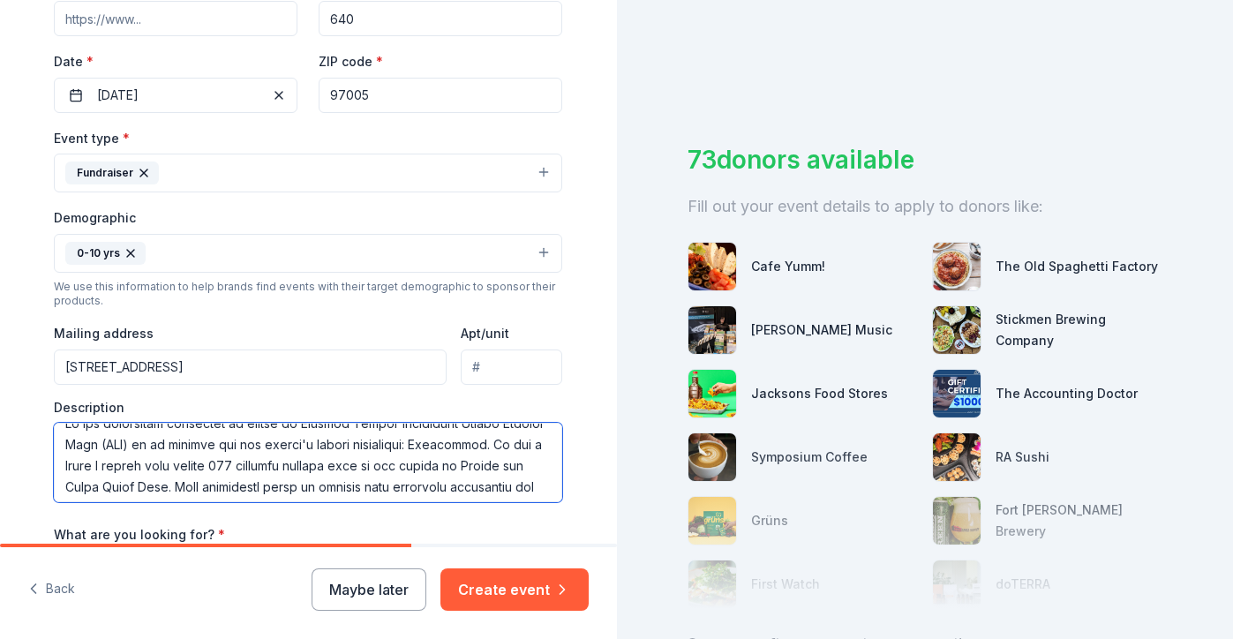
scroll to position [21, 0]
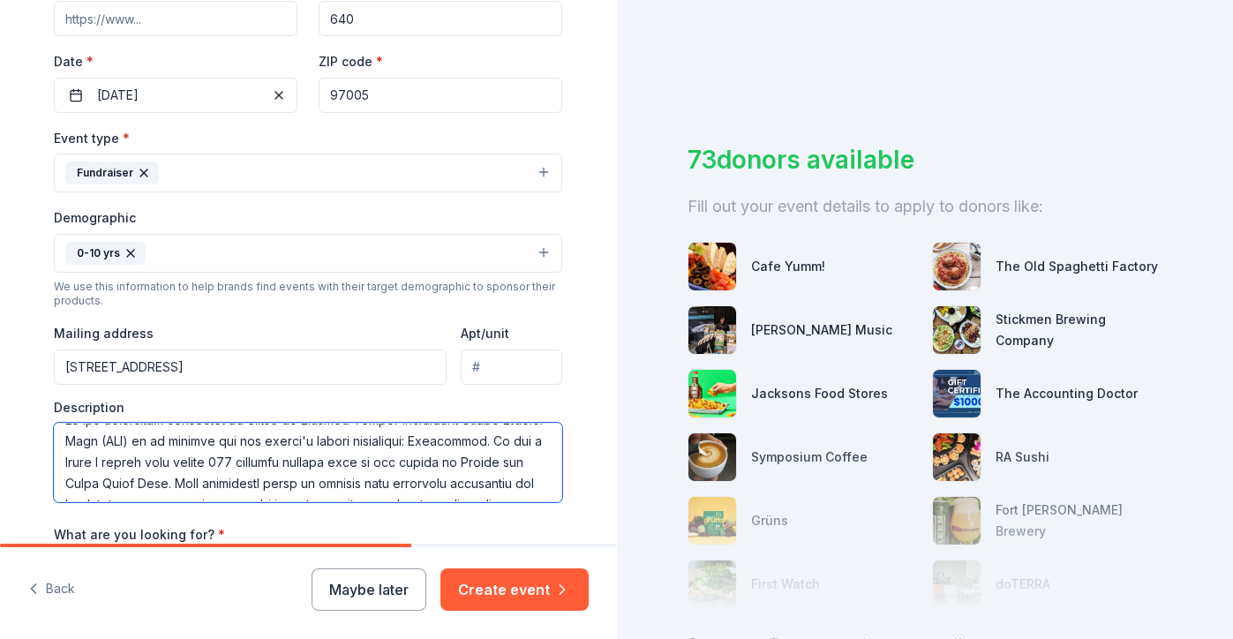
drag, startPoint x: 463, startPoint y: 460, endPoint x: 276, endPoint y: 486, distance: 188.9
click at [276, 486] on textarea at bounding box center [308, 462] width 508 height 79
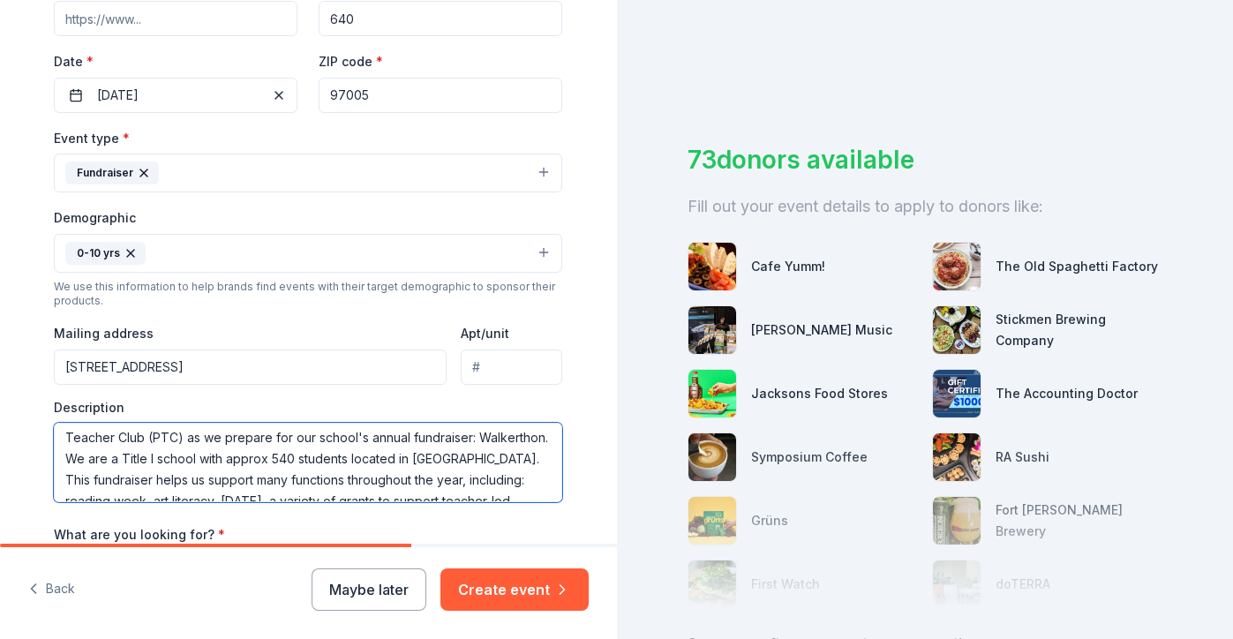
scroll to position [28, 0]
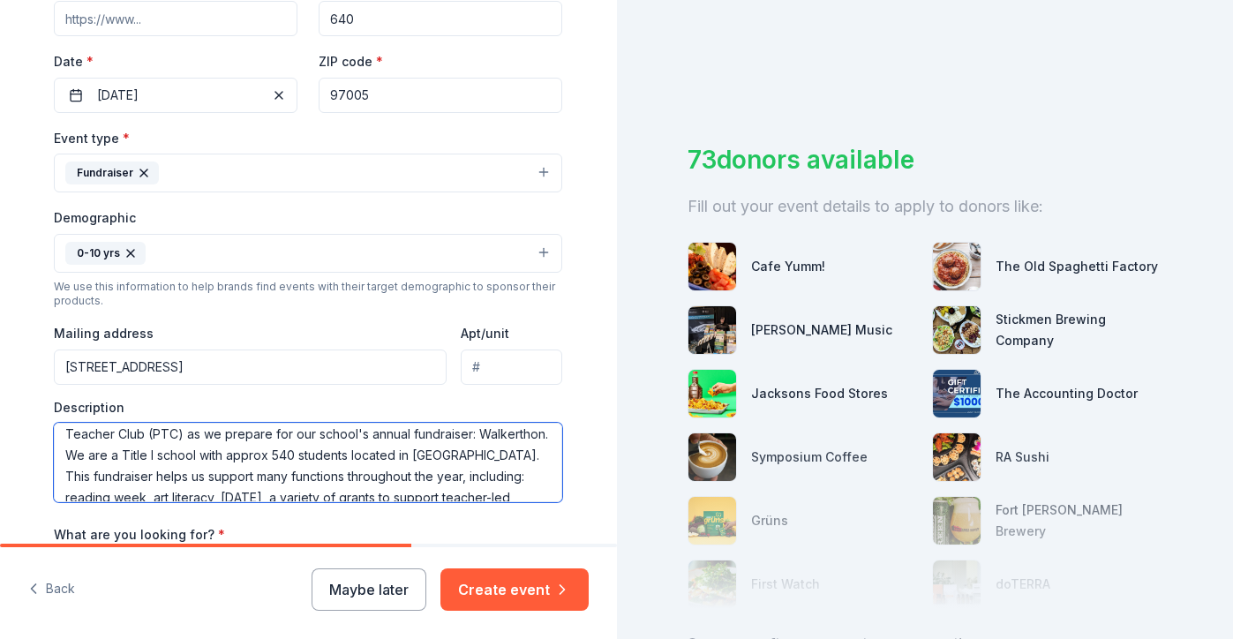
click at [351, 474] on textarea "We are collecting donations on behalf of [PERSON_NAME] Elementary Parent Teache…" at bounding box center [308, 462] width 508 height 79
click at [354, 468] on textarea "We are collecting donations on behalf of [PERSON_NAME] Elementary Parent Teache…" at bounding box center [308, 462] width 508 height 79
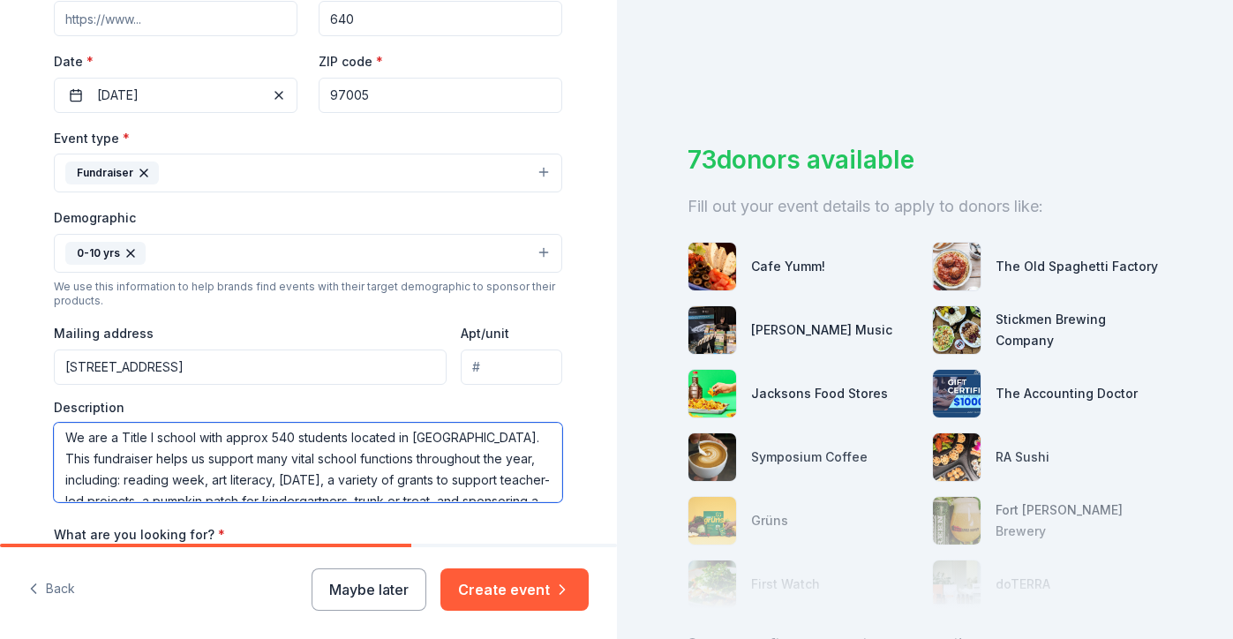
scroll to position [51, 0]
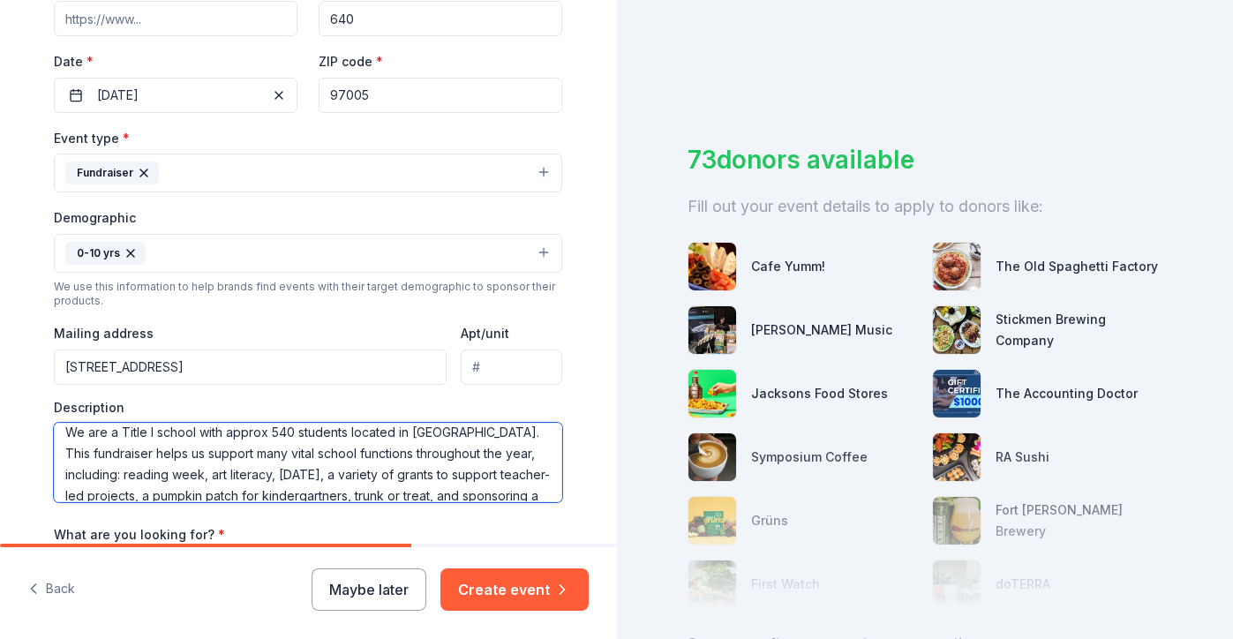
click at [388, 471] on textarea "We are collecting donations on behalf of [PERSON_NAME] Elementary Parent Teache…" at bounding box center [308, 462] width 508 height 79
click at [120, 491] on textarea at bounding box center [308, 462] width 508 height 79
click at [253, 493] on textarea at bounding box center [308, 462] width 508 height 79
click at [203, 491] on textarea at bounding box center [308, 462] width 508 height 79
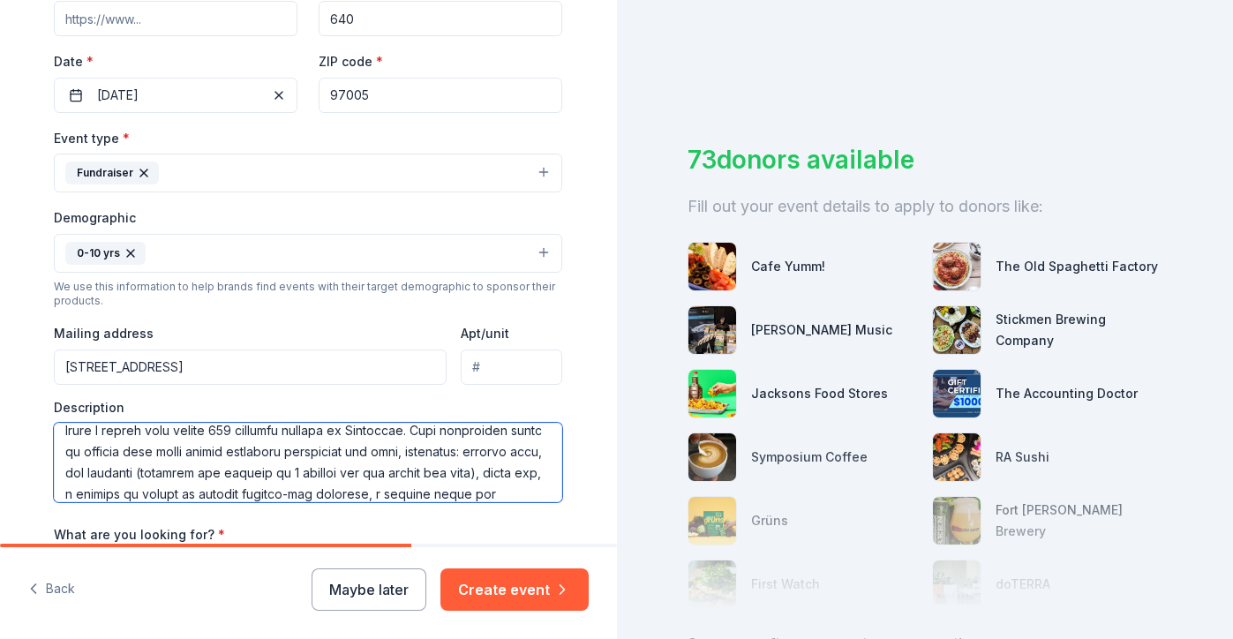
drag, startPoint x: 206, startPoint y: 491, endPoint x: 254, endPoint y: 487, distance: 48.7
click at [254, 487] on textarea at bounding box center [308, 462] width 508 height 79
click at [151, 487] on textarea at bounding box center [308, 462] width 508 height 79
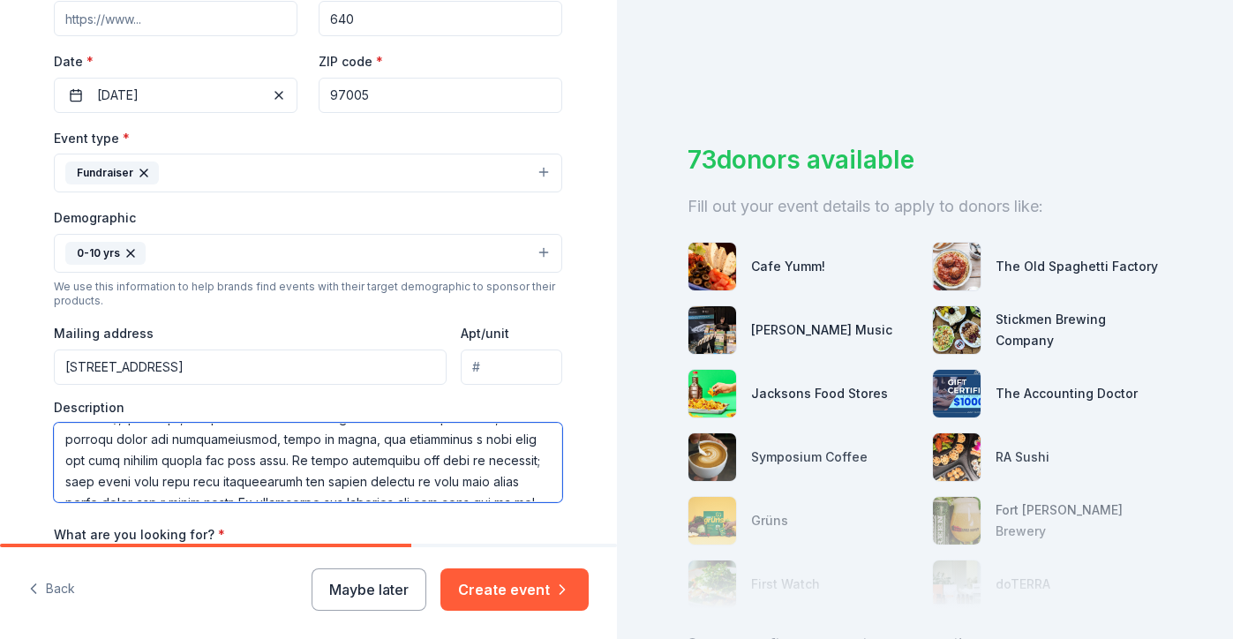
scroll to position [152, 0]
click at [446, 435] on textarea at bounding box center [308, 462] width 508 height 79
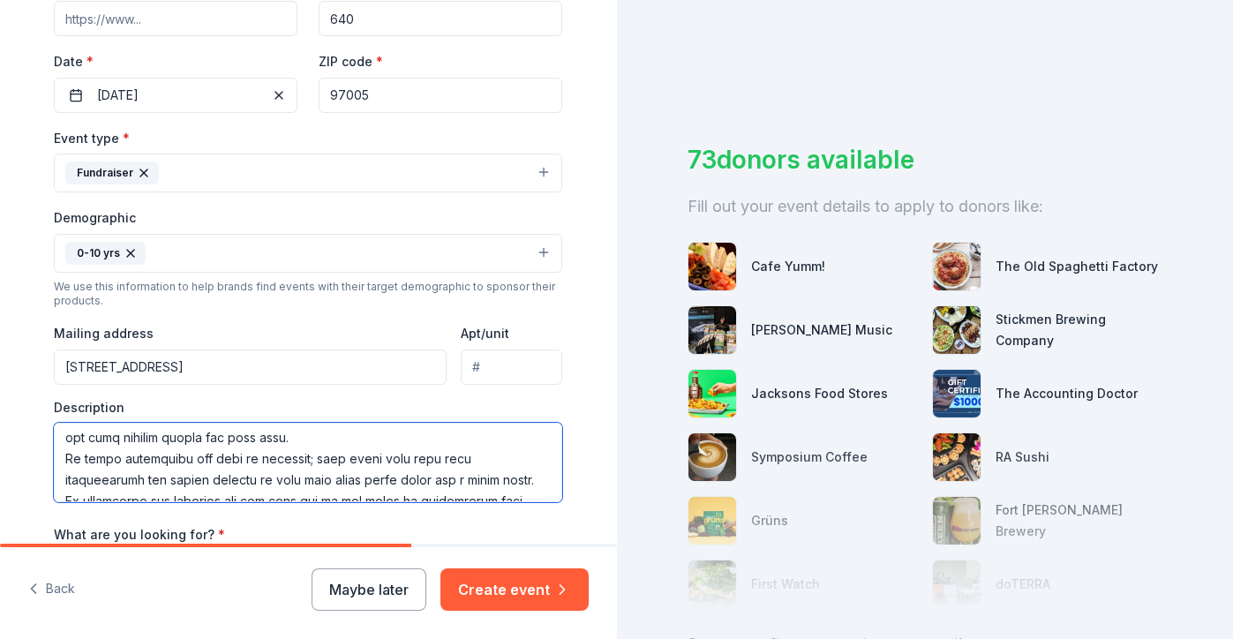
drag, startPoint x: 291, startPoint y: 473, endPoint x: 358, endPoint y: 478, distance: 66.4
click at [358, 478] on textarea at bounding box center [308, 462] width 508 height 79
click at [191, 476] on textarea at bounding box center [308, 462] width 508 height 79
click at [192, 476] on textarea at bounding box center [308, 462] width 508 height 79
click at [444, 453] on textarea at bounding box center [308, 462] width 508 height 79
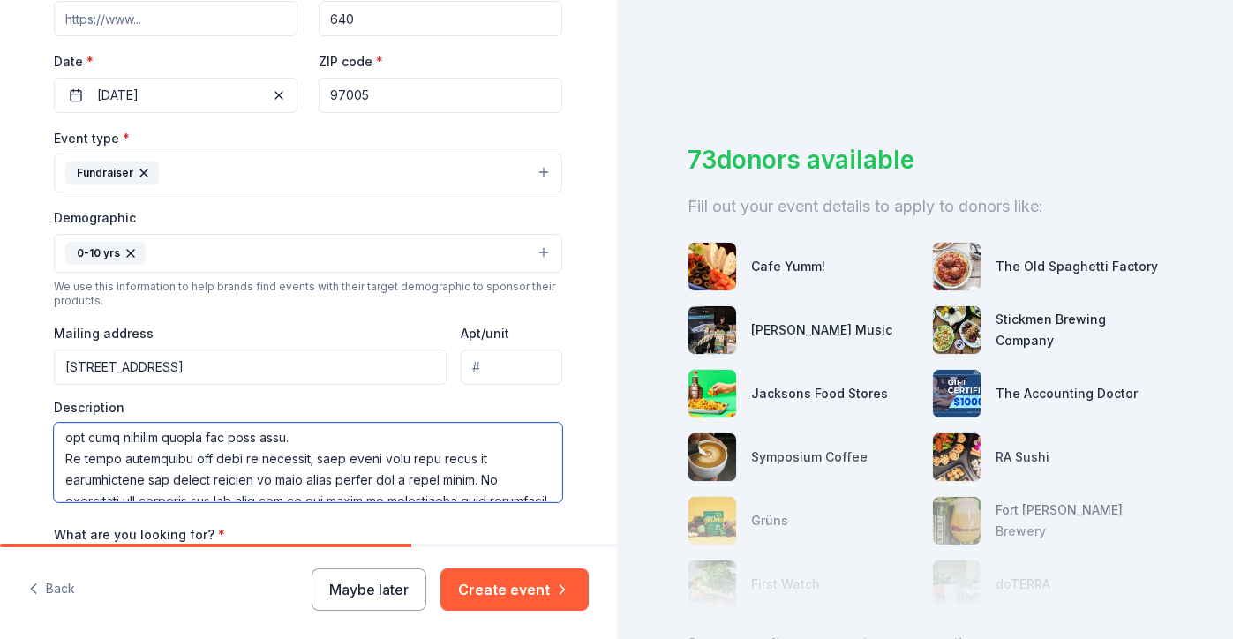
click at [461, 477] on textarea at bounding box center [308, 462] width 508 height 79
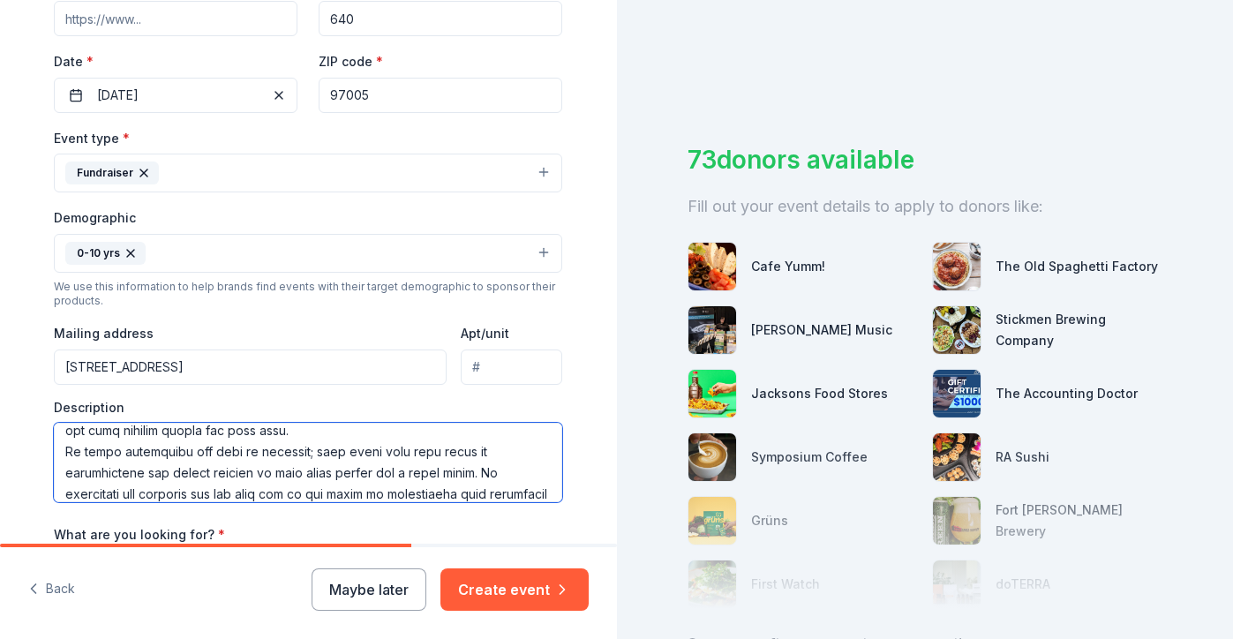
click at [312, 469] on textarea at bounding box center [308, 462] width 508 height 79
click at [112, 492] on textarea at bounding box center [308, 462] width 508 height 79
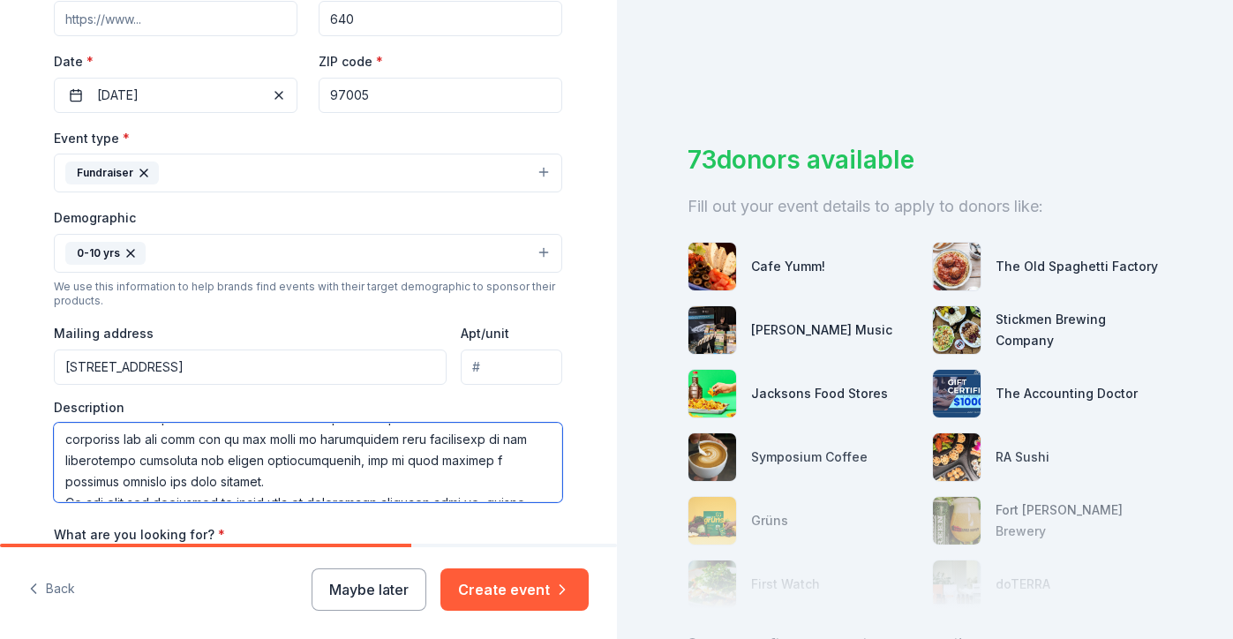
scroll to position [217, 0]
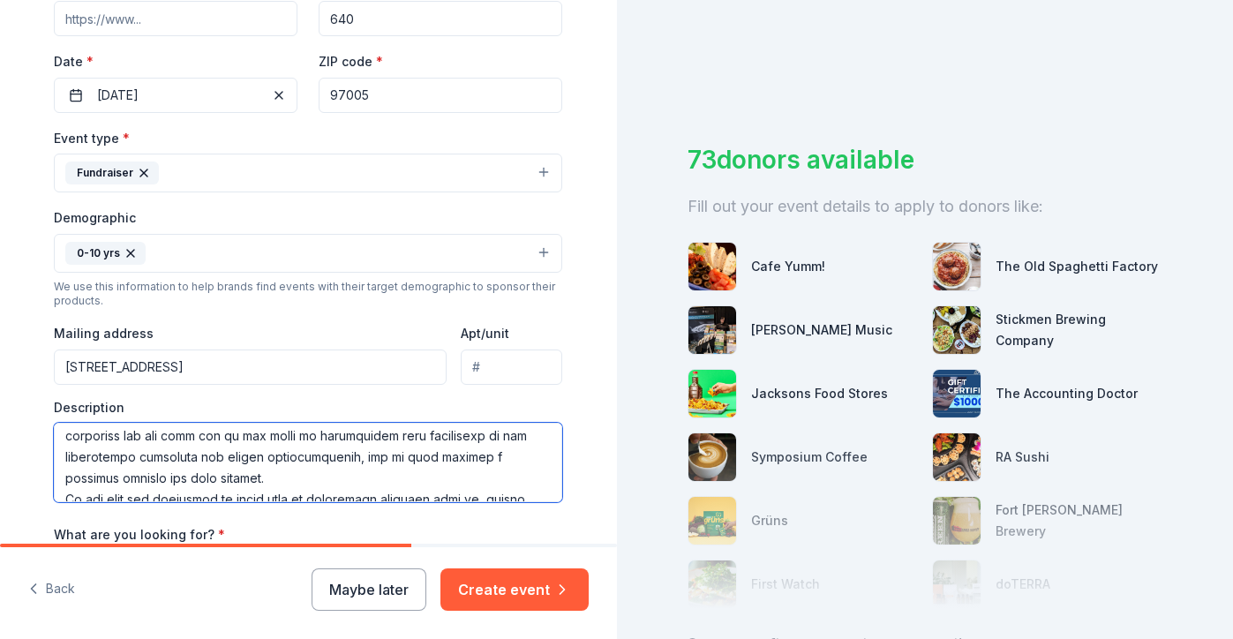
click at [215, 436] on textarea at bounding box center [308, 462] width 508 height 79
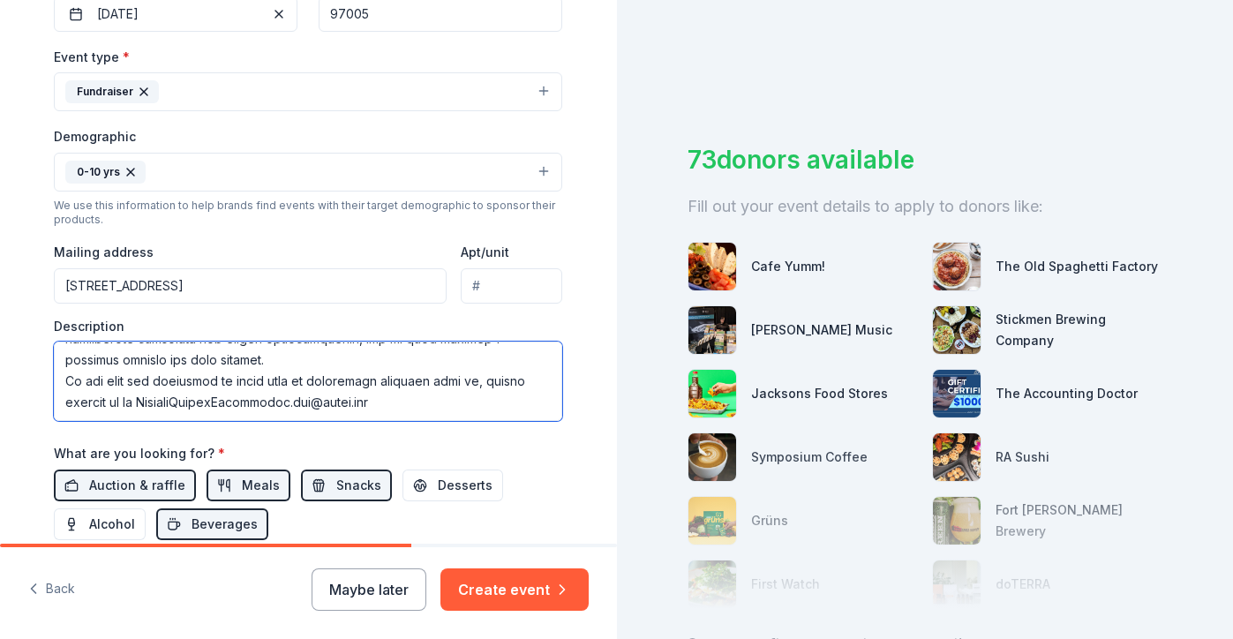
scroll to position [475, 0]
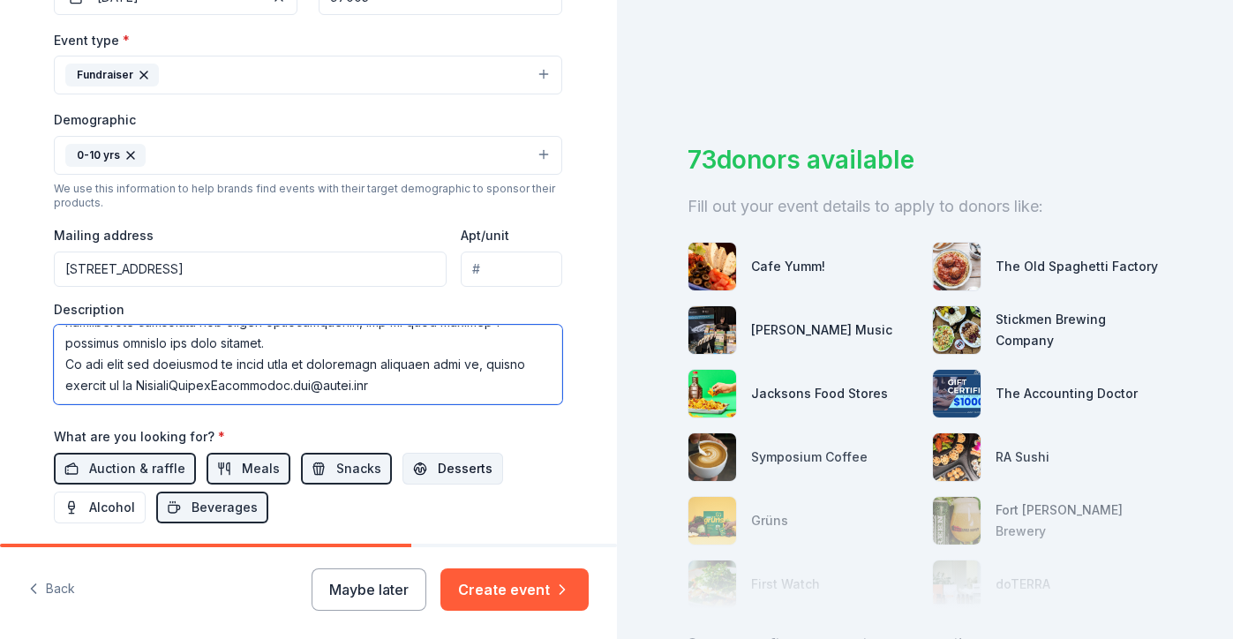
type textarea "We are collecting donations on behalf of [PERSON_NAME] Elementary Parent Teache…"
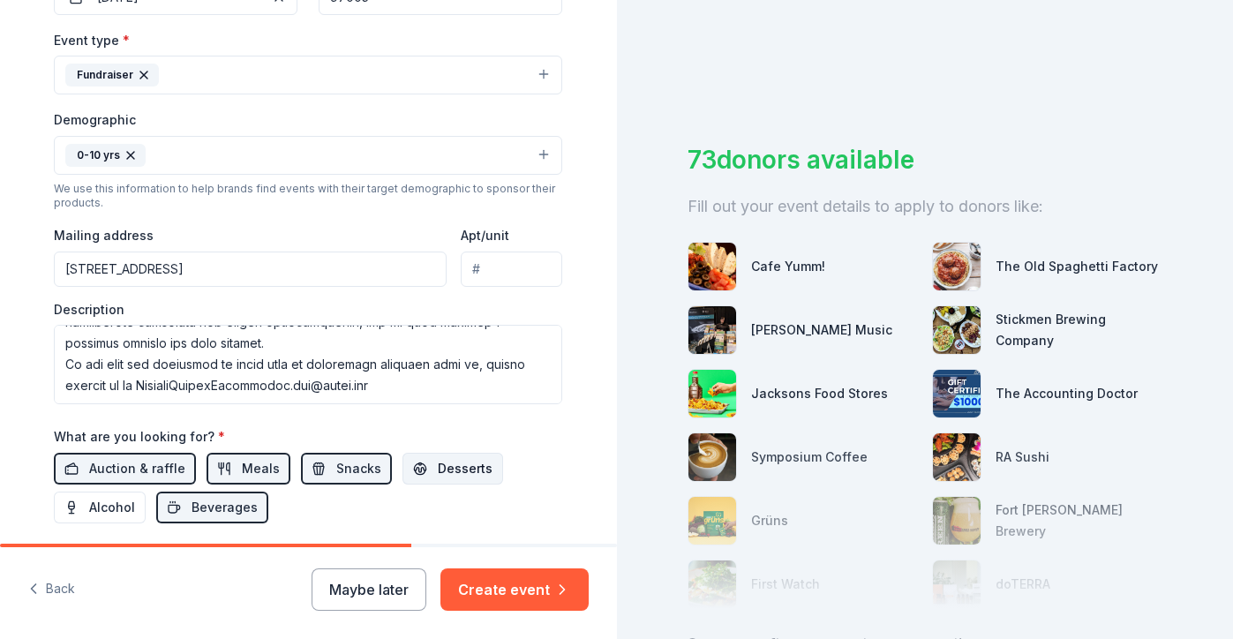
click at [438, 459] on span "Desserts" at bounding box center [465, 468] width 55 height 21
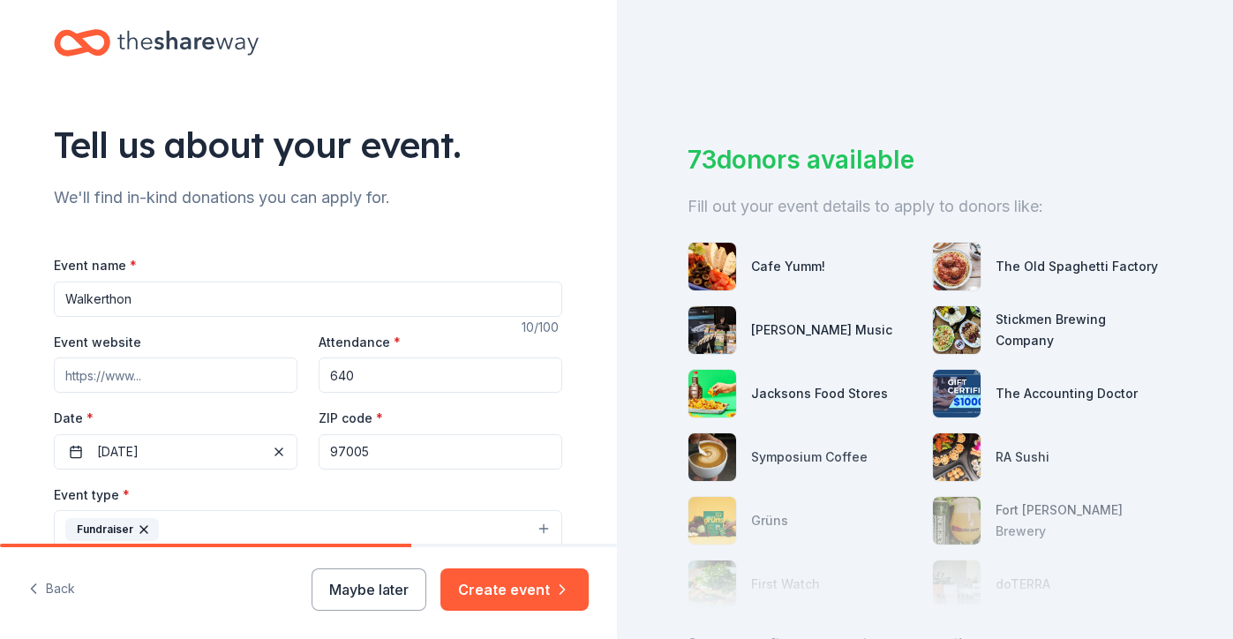
scroll to position [26, 0]
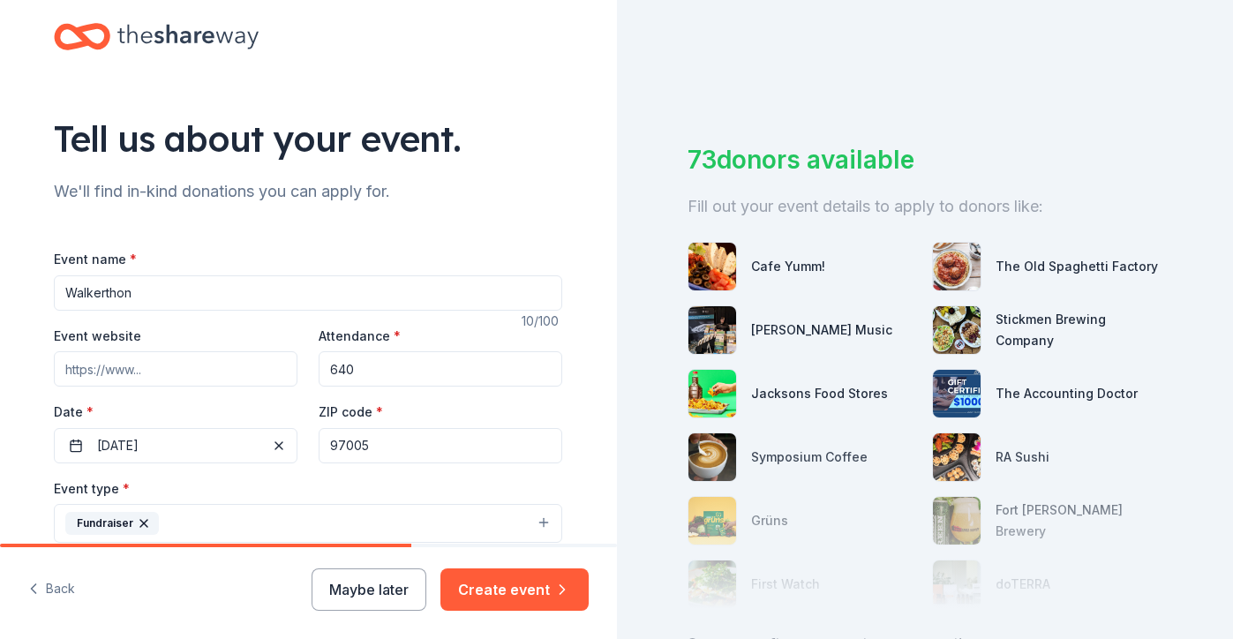
click at [167, 363] on input "Event website" at bounding box center [176, 368] width 244 height 35
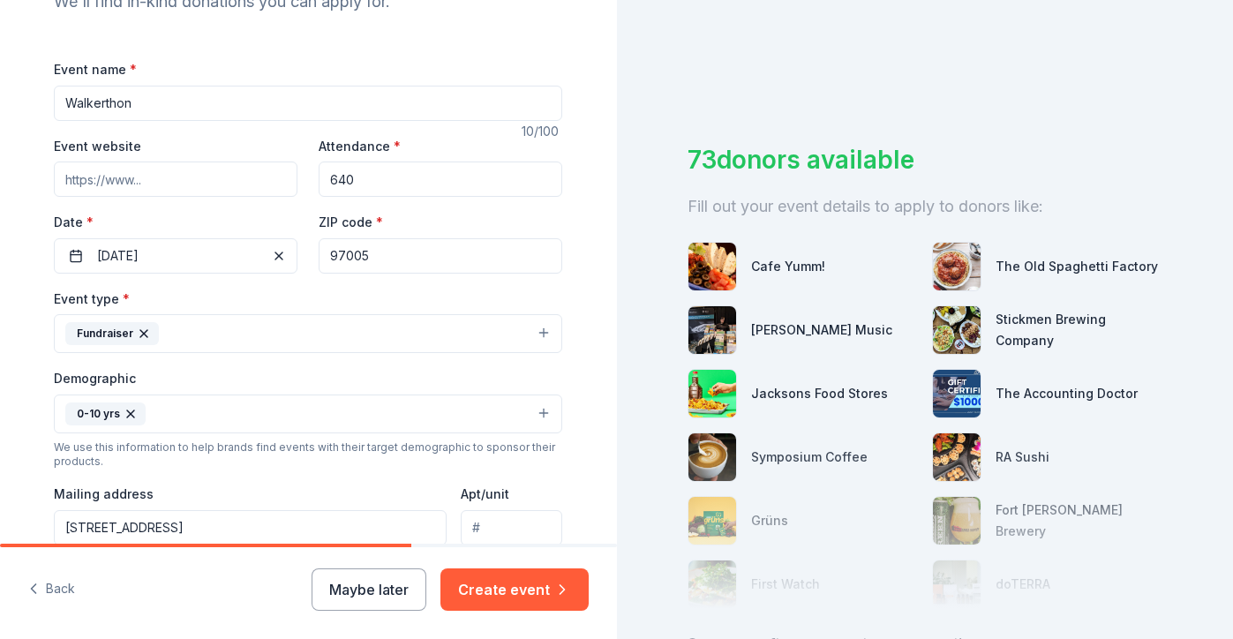
scroll to position [284, 0]
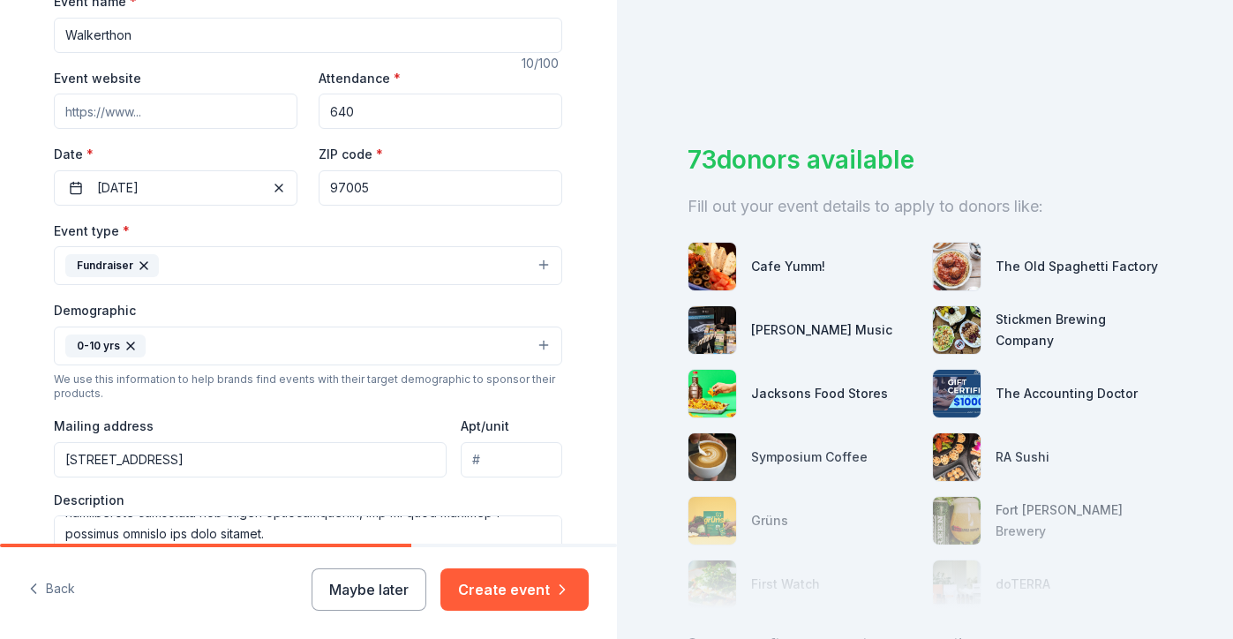
click at [539, 279] on button "Fundraiser" at bounding box center [308, 265] width 508 height 39
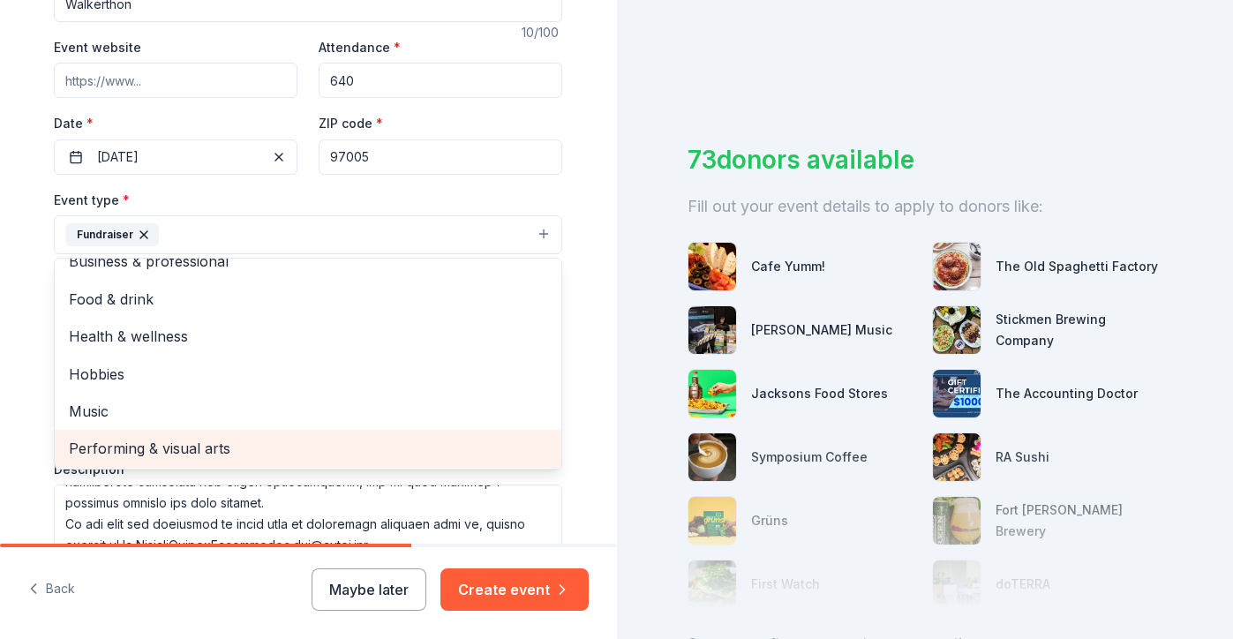
scroll to position [319, 0]
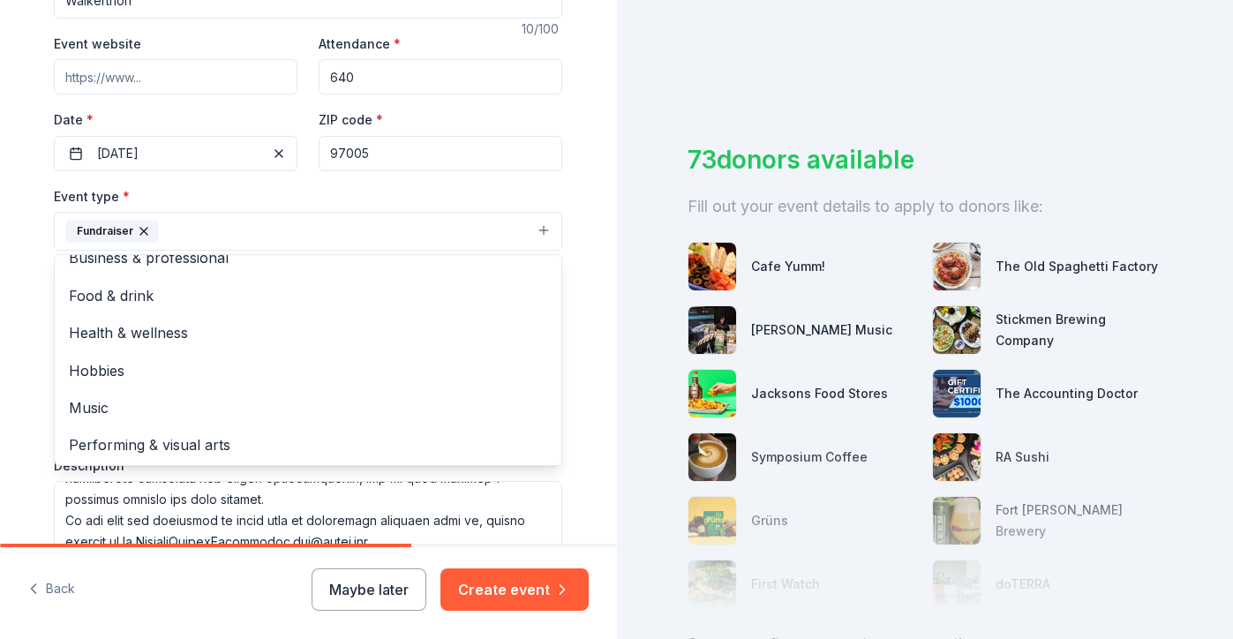
click at [589, 175] on div "Tell us about your event. We'll find in-kind donations you can apply for. Event…" at bounding box center [308, 302] width 617 height 1242
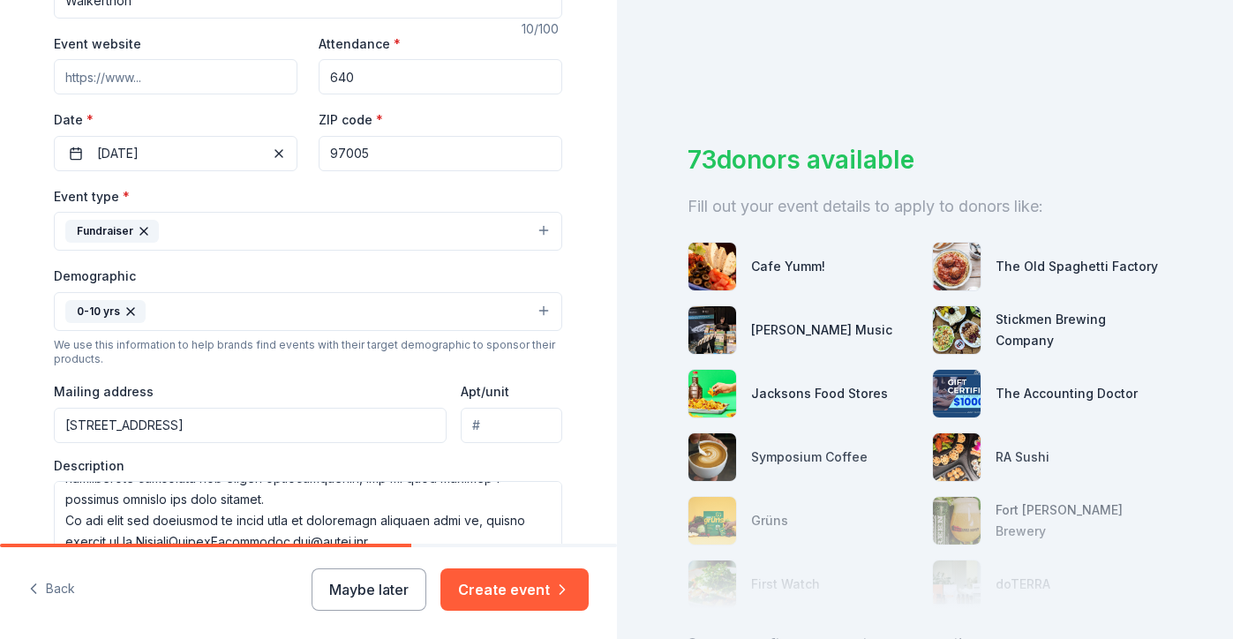
click at [530, 316] on button "0-10 yrs" at bounding box center [308, 311] width 508 height 39
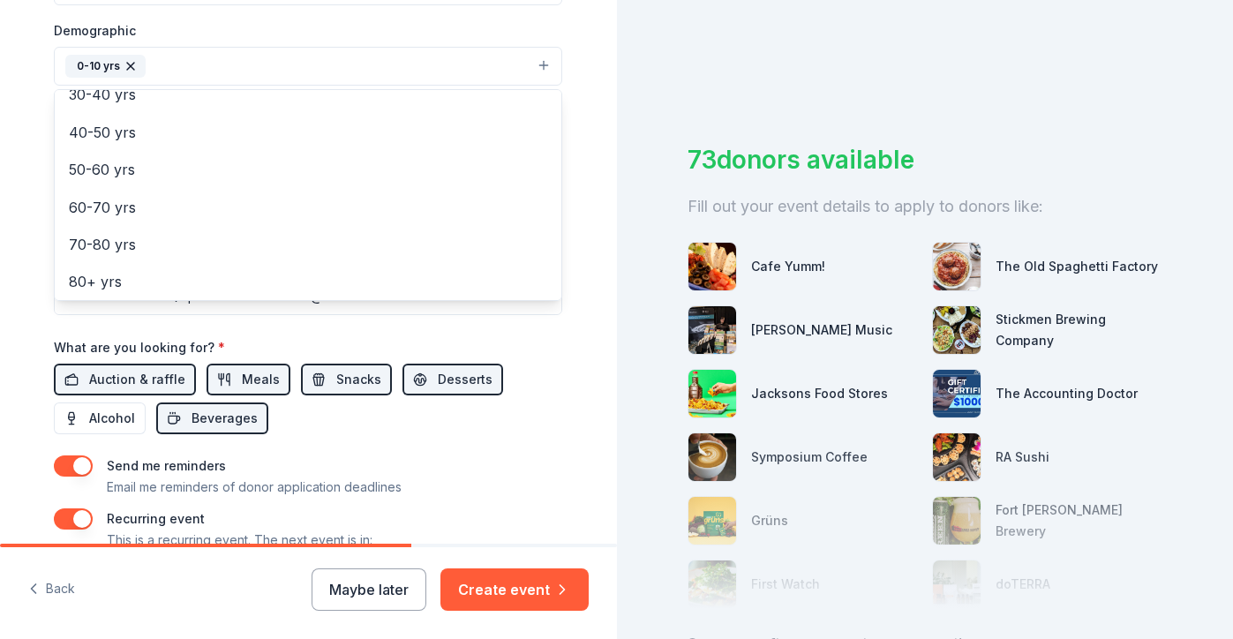
scroll to position [694, 0]
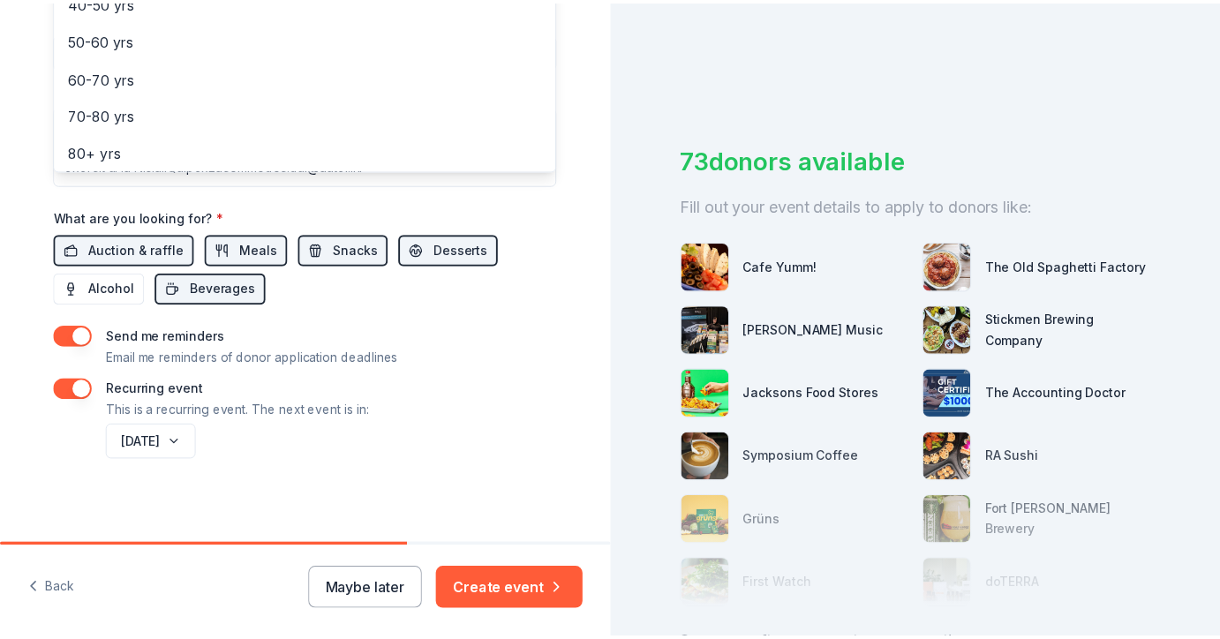
scroll to position [356, 0]
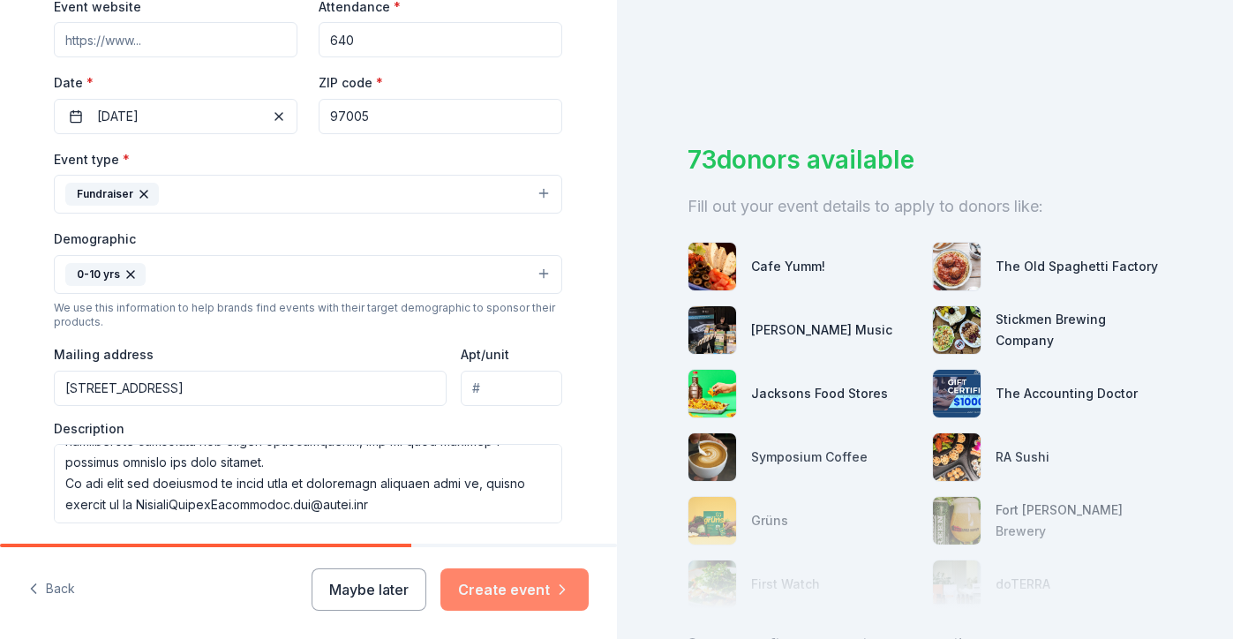
click at [526, 593] on button "Create event" at bounding box center [515, 590] width 148 height 42
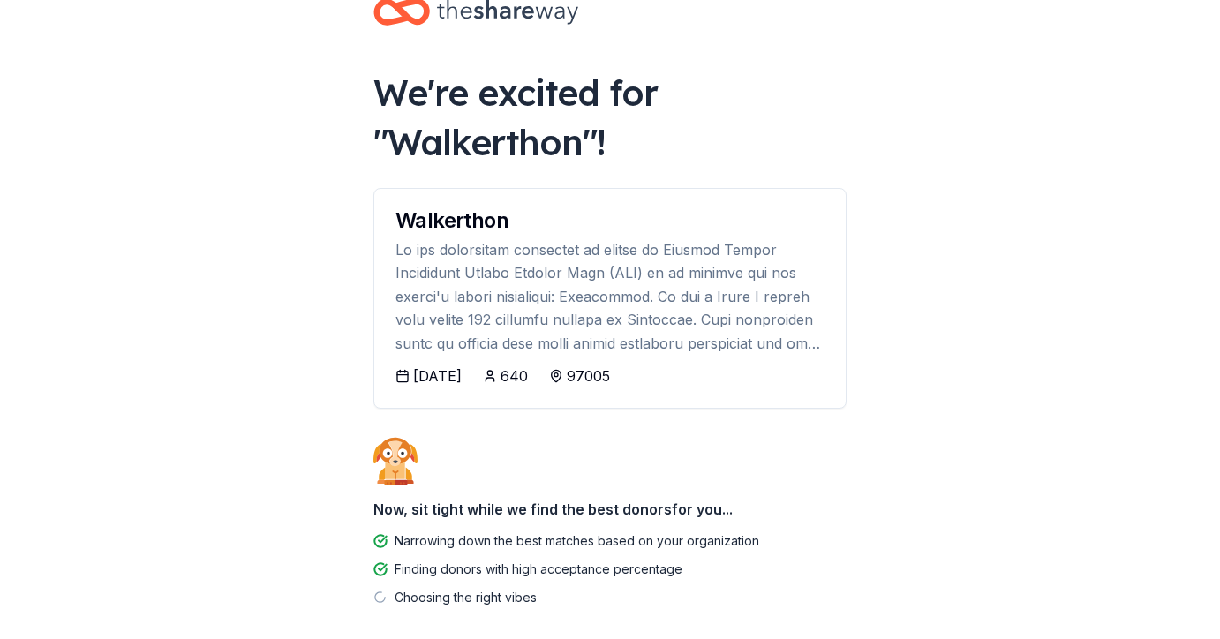
scroll to position [74, 0]
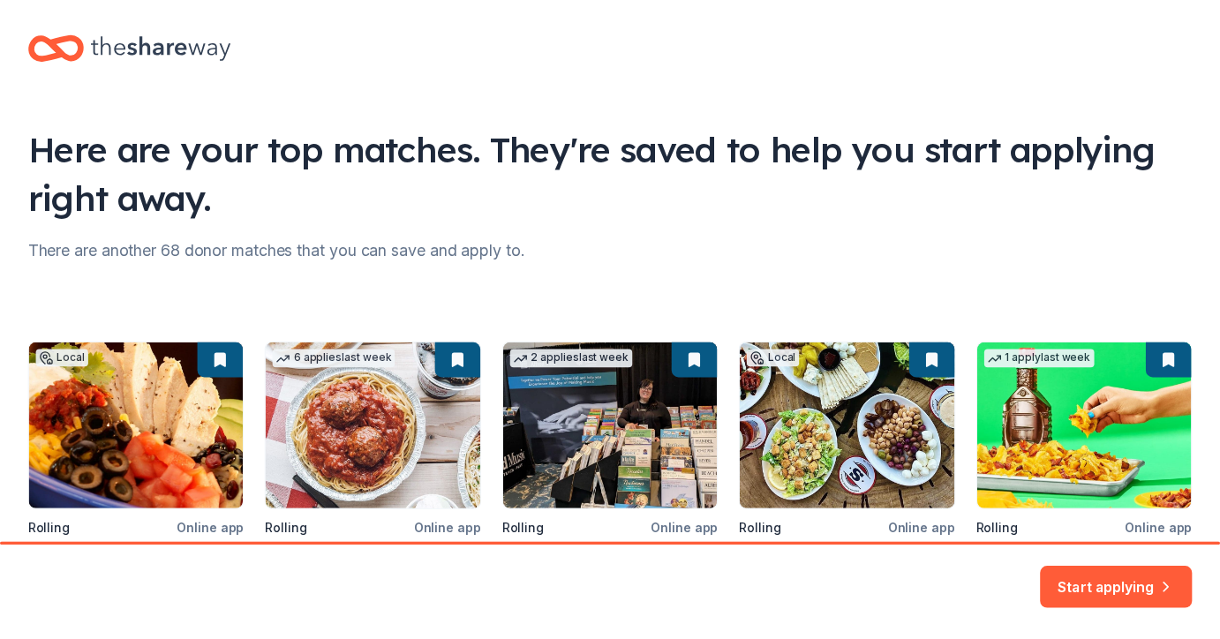
scroll to position [166, 0]
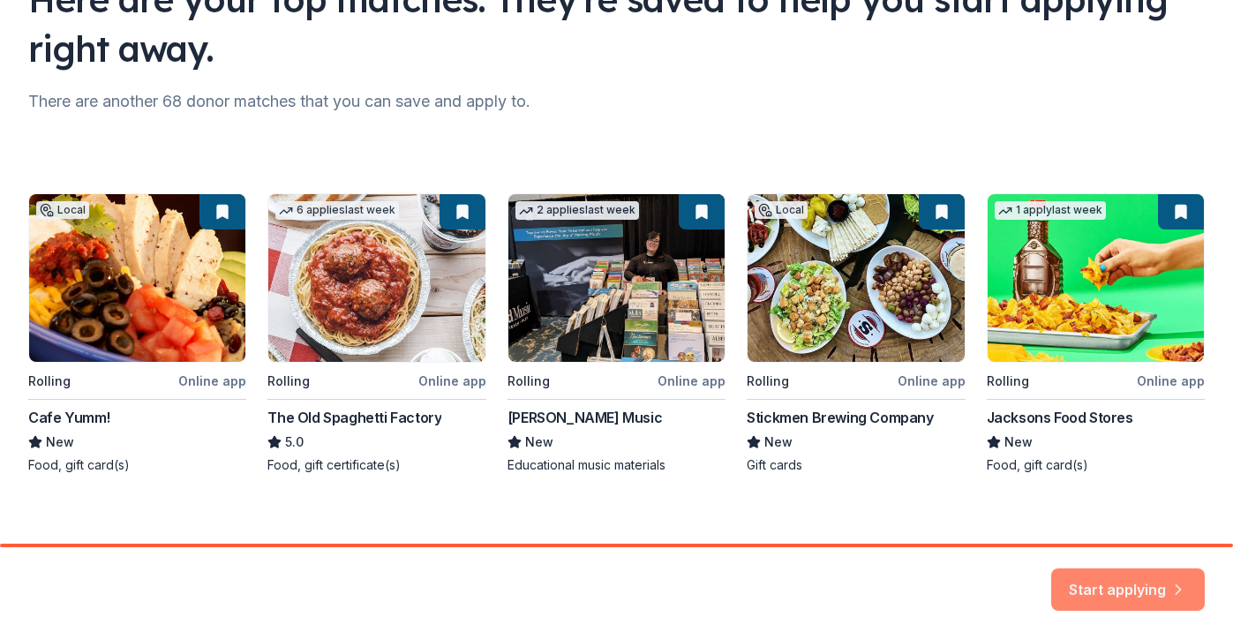
click at [1125, 586] on button "Start applying" at bounding box center [1128, 579] width 154 height 42
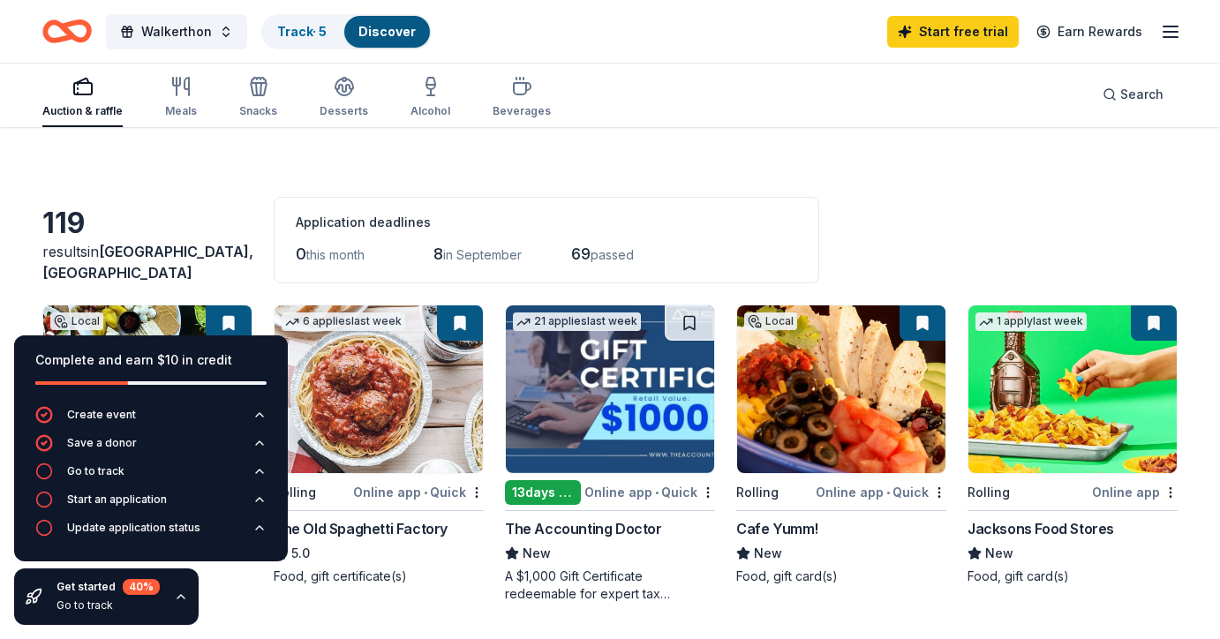
scroll to position [85, 0]
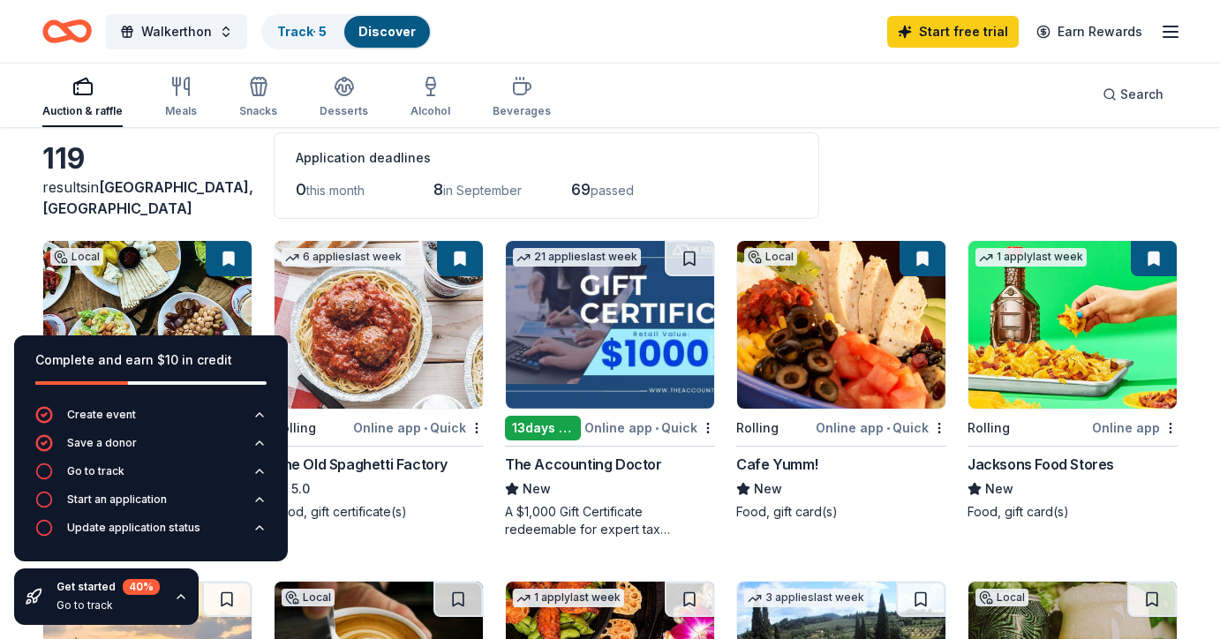
click at [132, 599] on div "Go to track" at bounding box center [107, 606] width 103 height 14
click at [69, 607] on div "Go to track" at bounding box center [107, 606] width 103 height 14
click at [40, 599] on icon at bounding box center [34, 597] width 18 height 18
click at [99, 587] on div "Get started 40 %" at bounding box center [107, 587] width 103 height 16
click at [177, 597] on icon "button" at bounding box center [180, 597] width 7 height 4
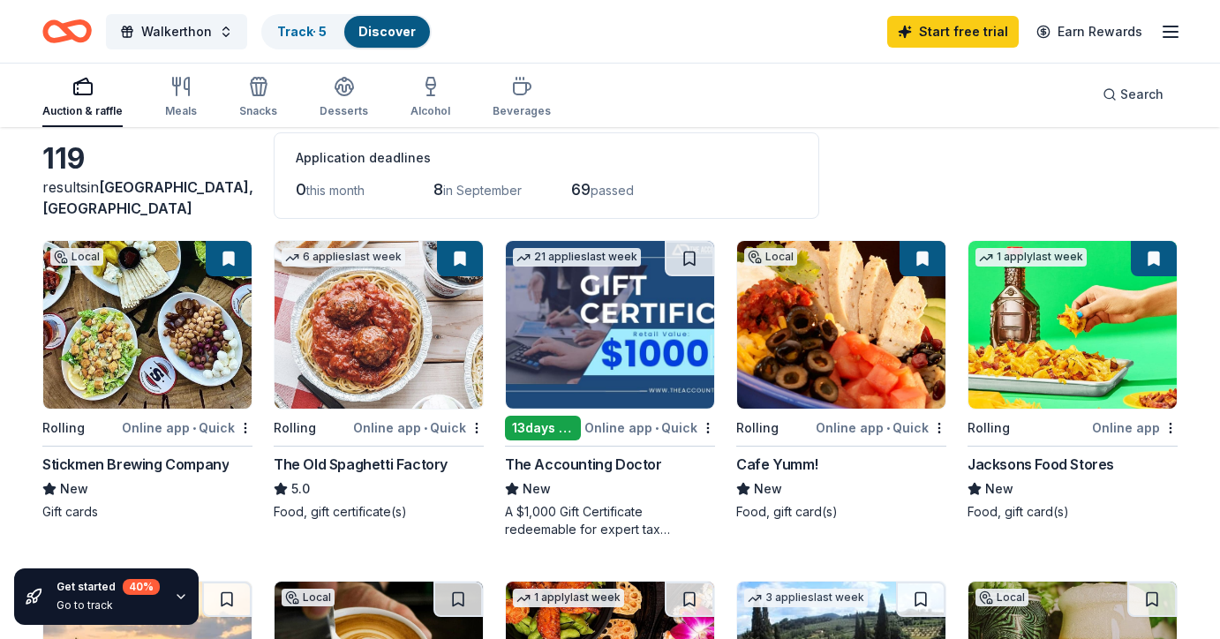
click at [179, 596] on icon "button" at bounding box center [181, 597] width 14 height 14
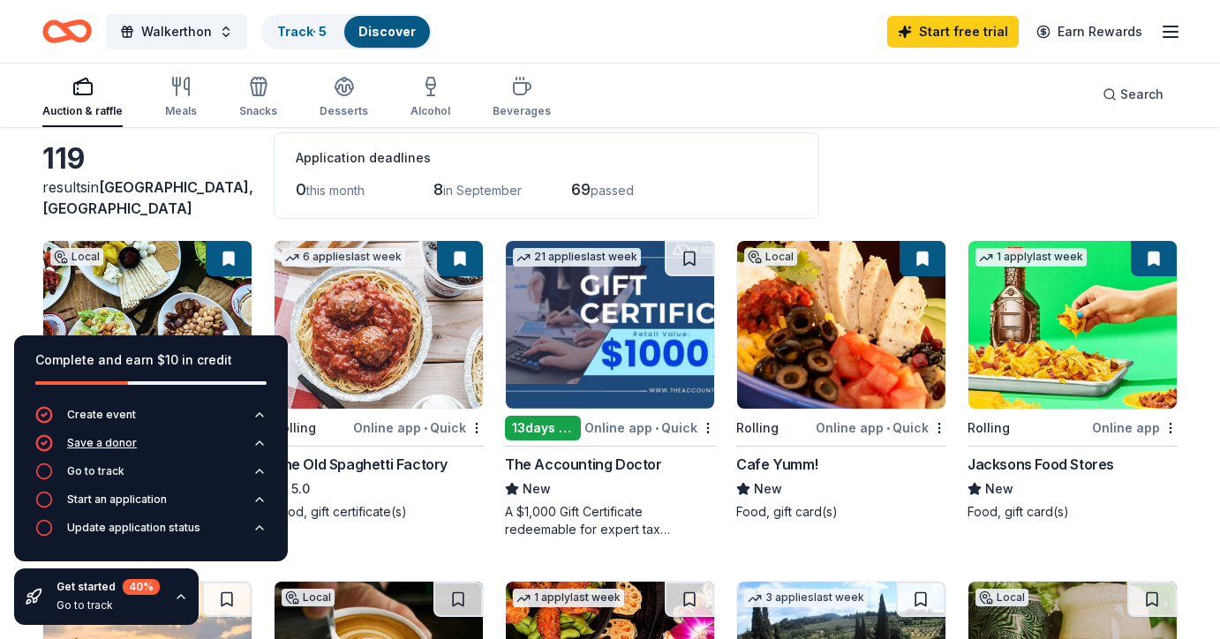
scroll to position [99, 0]
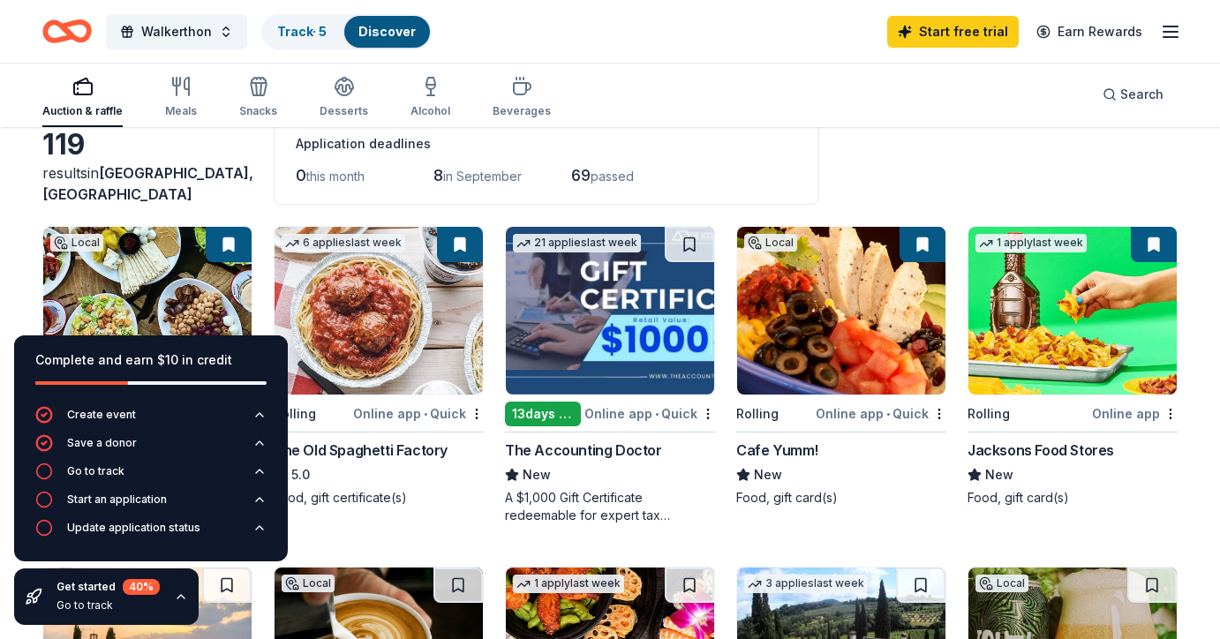
click at [230, 245] on button at bounding box center [229, 244] width 46 height 35
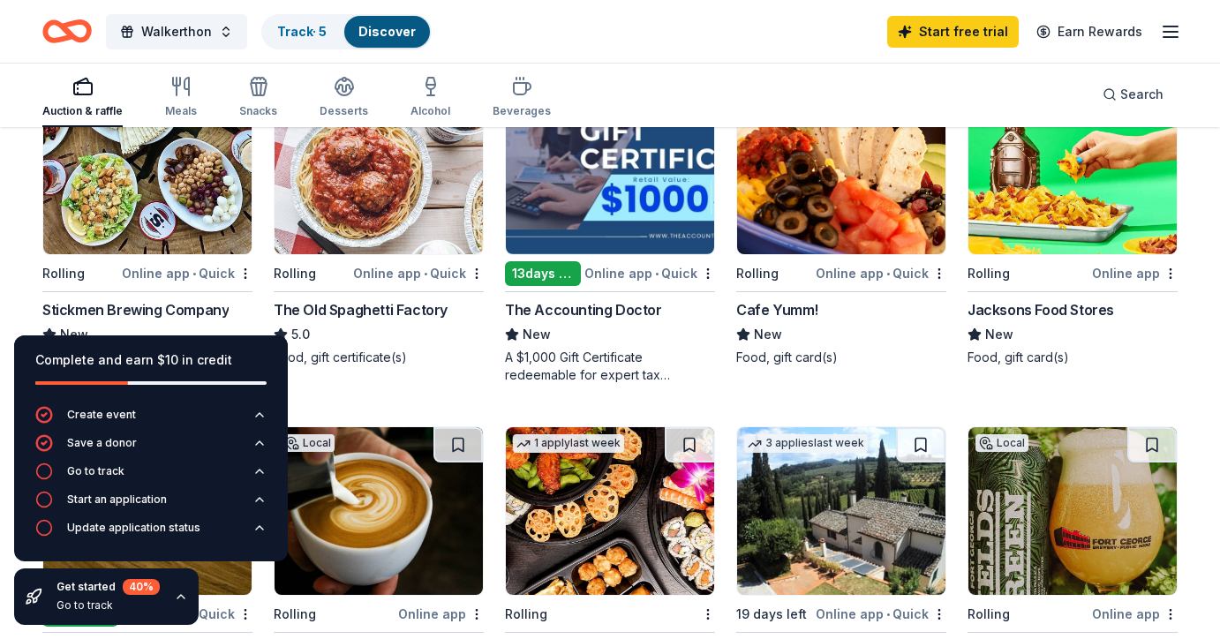
scroll to position [251, 0]
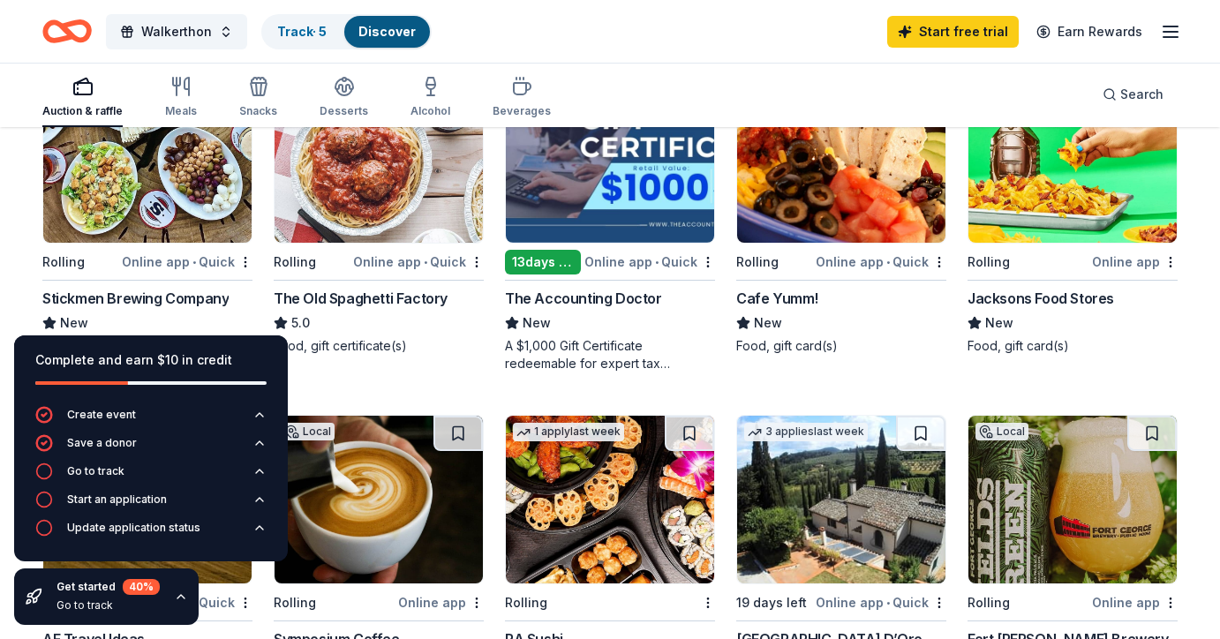
click at [390, 303] on div "The Old Spaghetti Factory" at bounding box center [361, 298] width 174 height 21
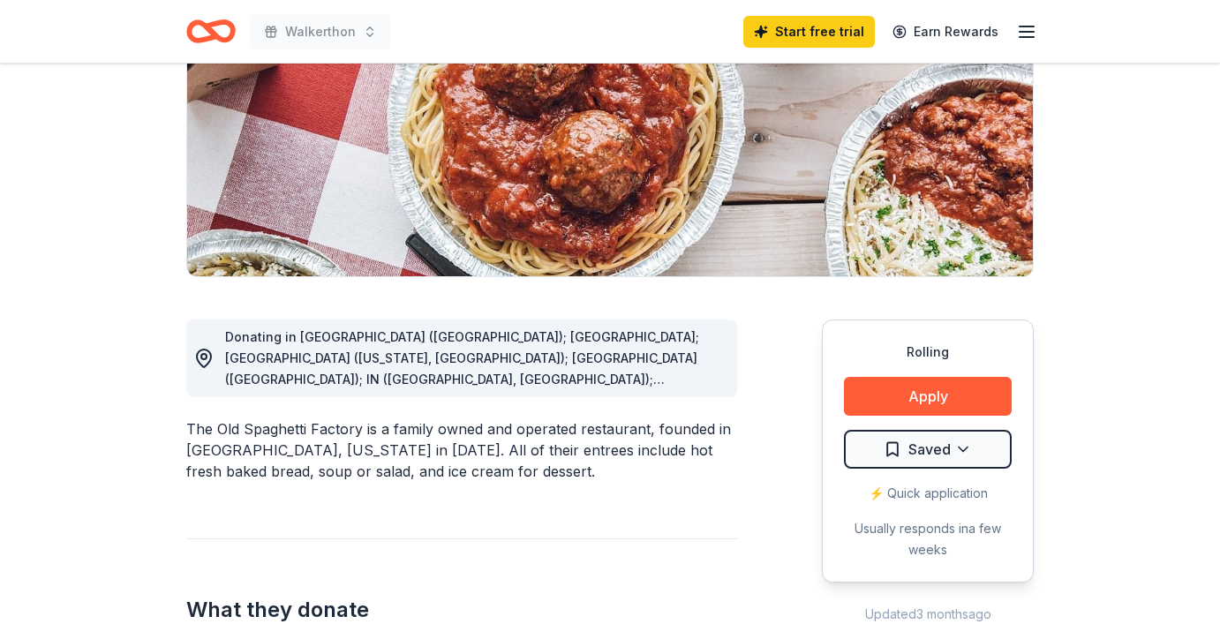
scroll to position [354, 0]
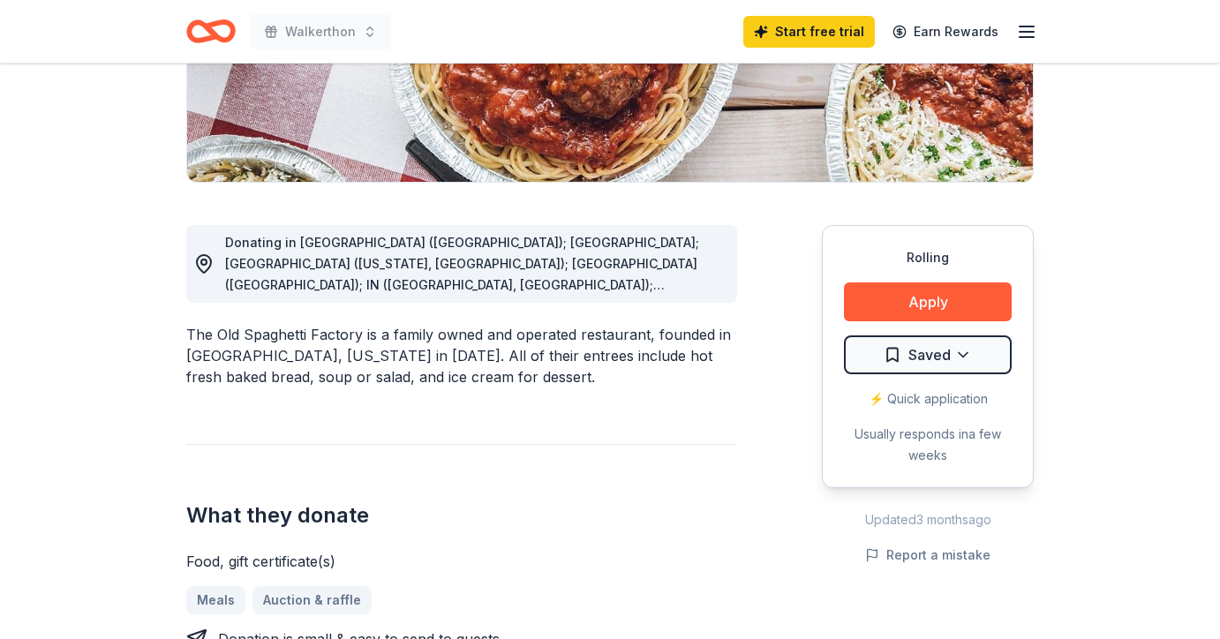
scroll to position [350, 0]
